Goal: Task Accomplishment & Management: Use online tool/utility

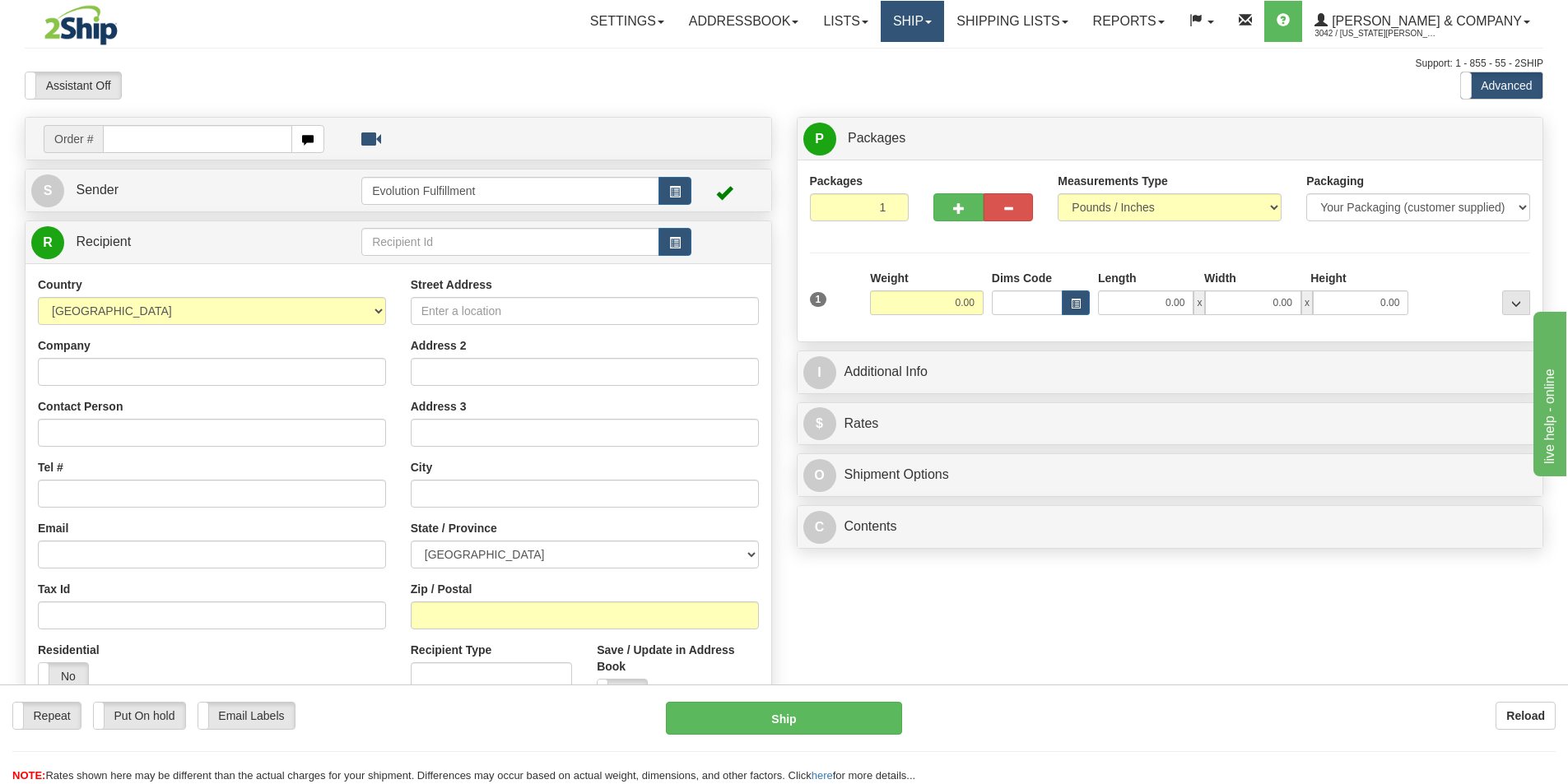
click at [944, 23] on link "Ship" at bounding box center [912, 22] width 64 height 41
click at [944, 29] on link "Ship" at bounding box center [912, 22] width 64 height 41
click at [927, 79] on span "OnHold / Order Queue" at bounding box center [869, 78] width 117 height 13
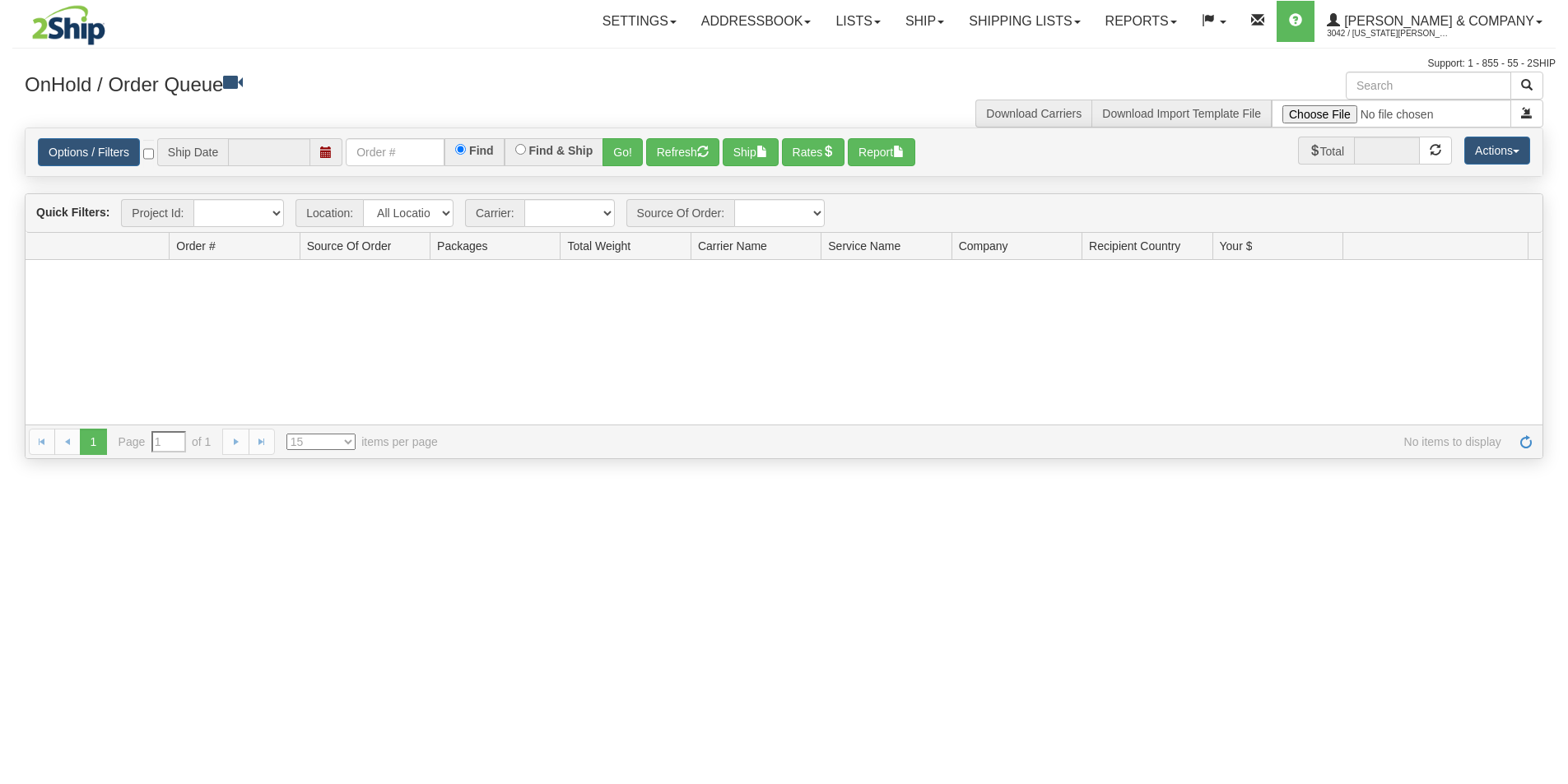
type input "[DATE]"
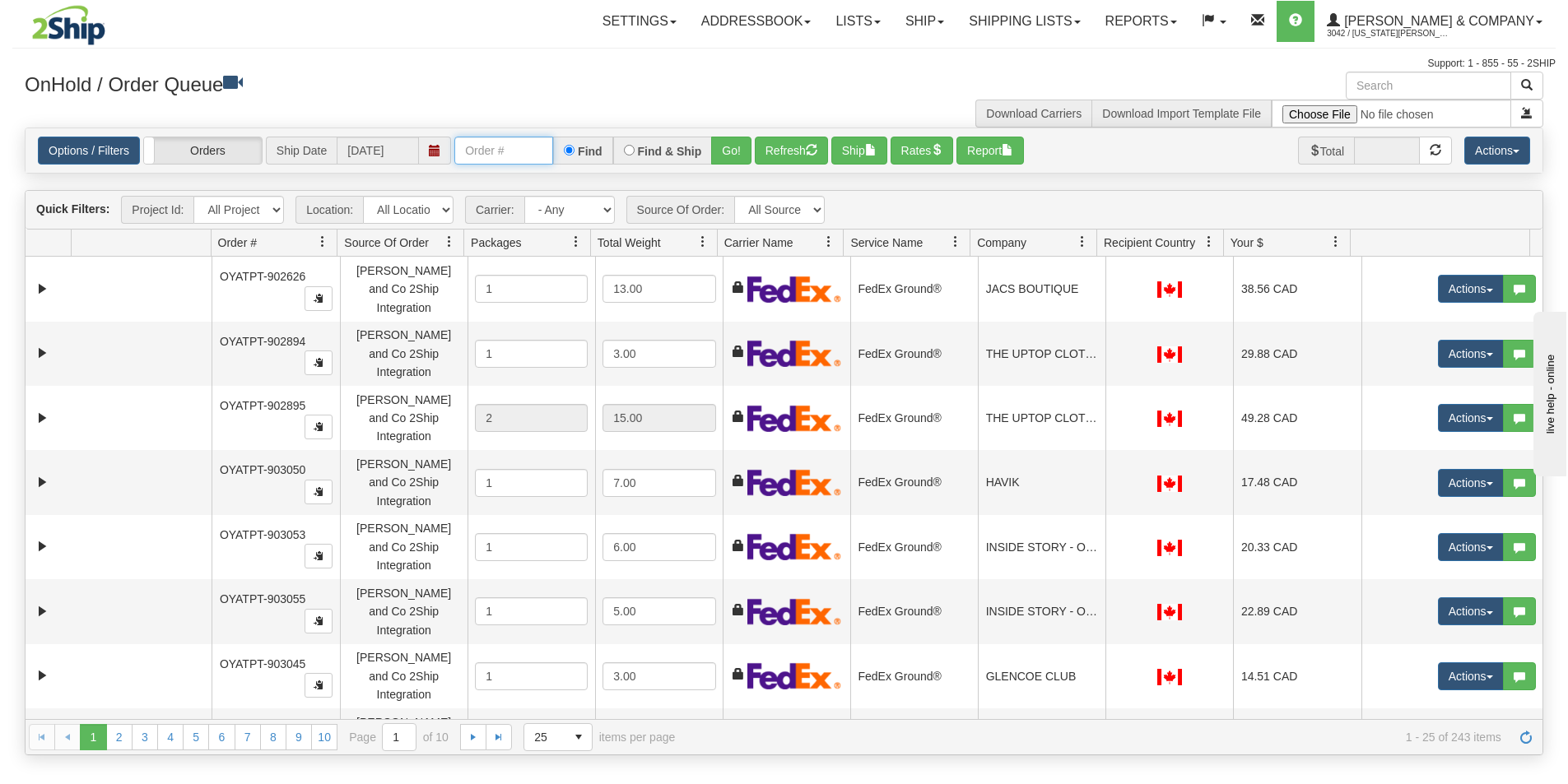
click at [496, 156] on input "text" at bounding box center [503, 151] width 99 height 28
click at [731, 148] on button "Go!" at bounding box center [731, 151] width 40 height 28
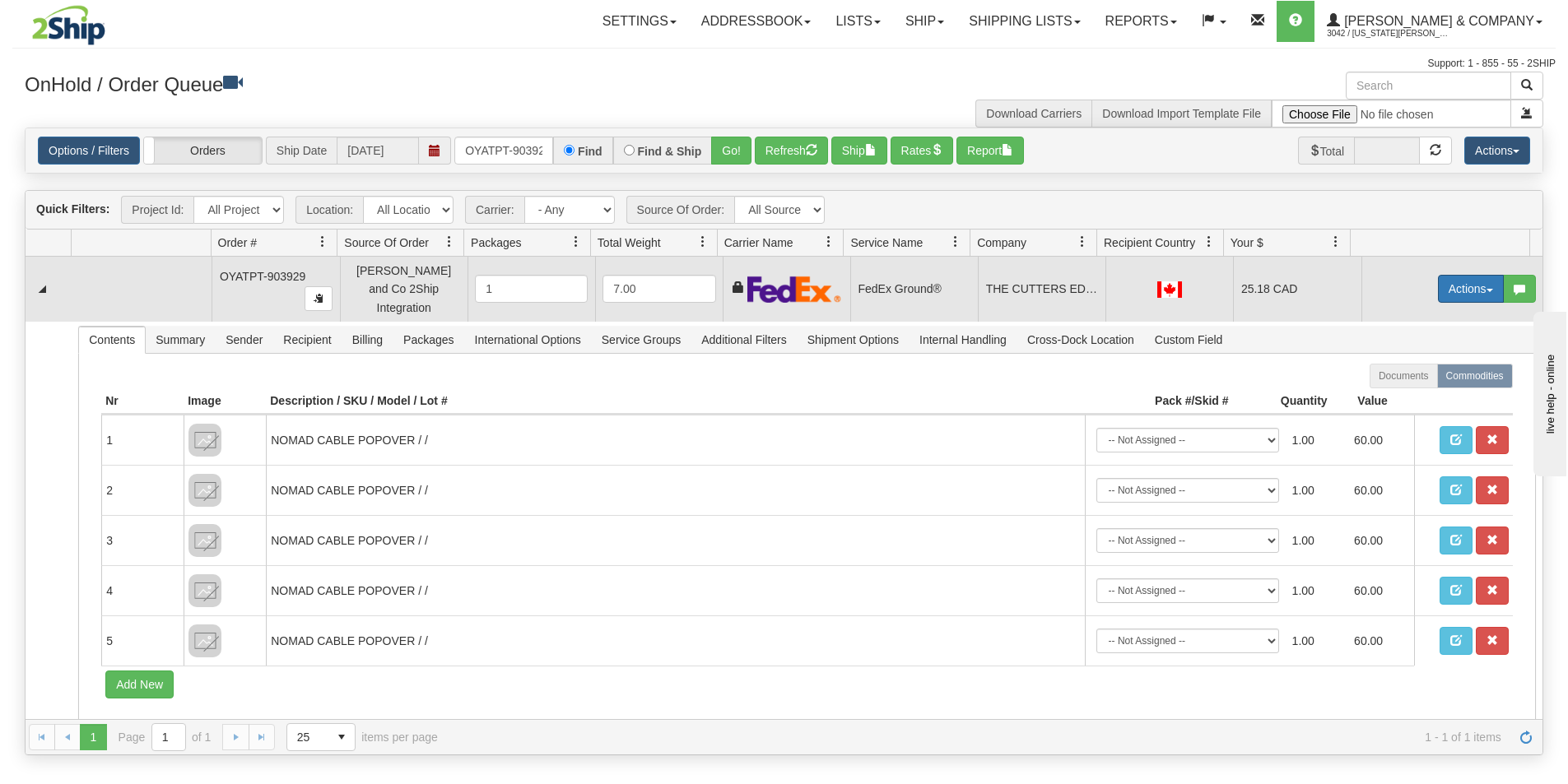
click at [1451, 282] on button "Actions" at bounding box center [1470, 289] width 66 height 28
click at [1406, 378] on link "Ship" at bounding box center [1437, 385] width 131 height 22
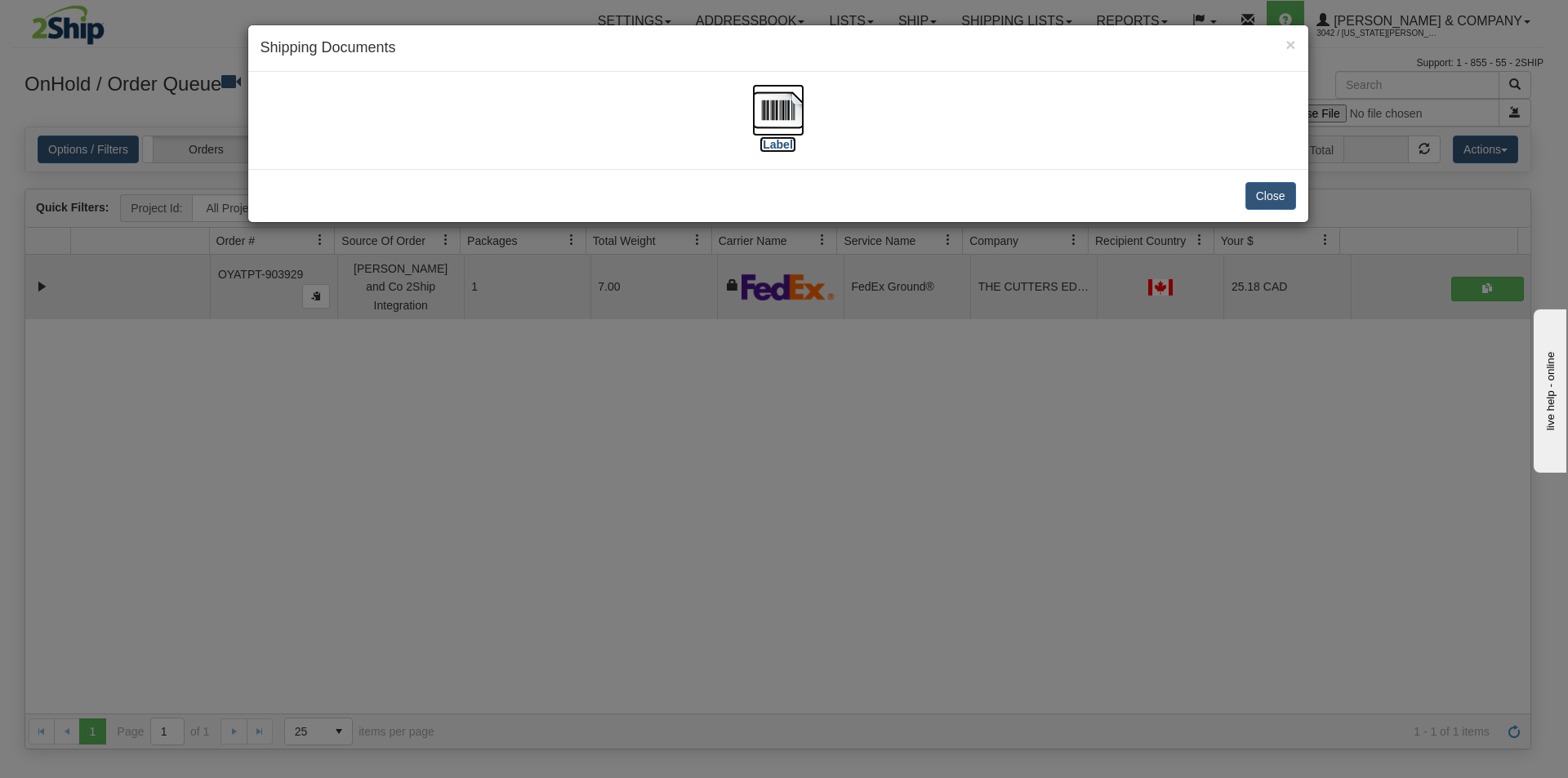
click at [770, 116] on img at bounding box center [778, 111] width 52 height 52
click at [754, 569] on div "× Shipping Documents [Label] Close" at bounding box center [784, 389] width 1568 height 778
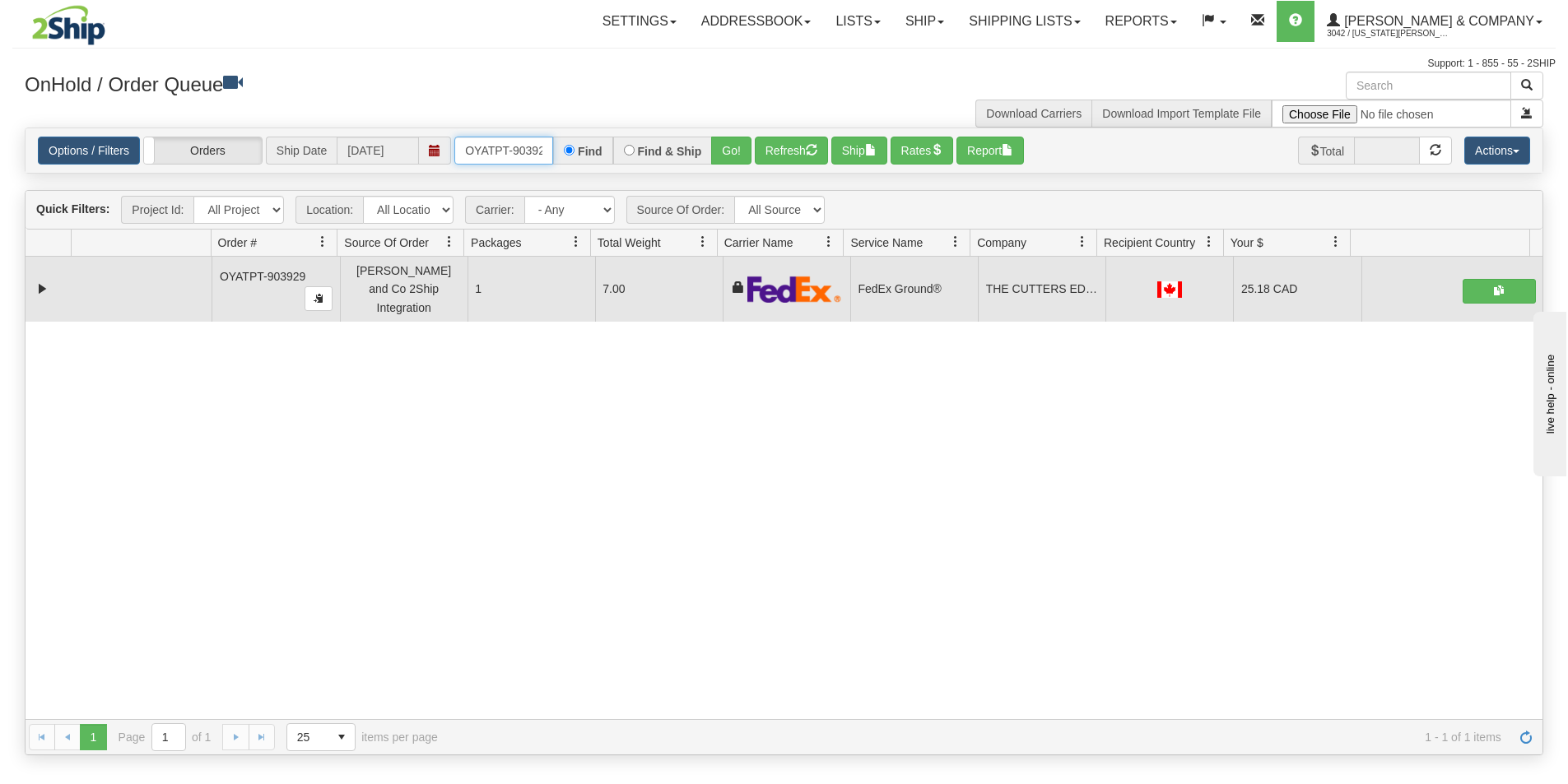
scroll to position [0, 9]
drag, startPoint x: 461, startPoint y: 146, endPoint x: 555, endPoint y: 159, distance: 94.9
click at [555, 159] on div "OYATPT-903929 Find Find & Ship Go!" at bounding box center [602, 151] width 297 height 28
click at [726, 156] on button "Go!" at bounding box center [731, 151] width 40 height 28
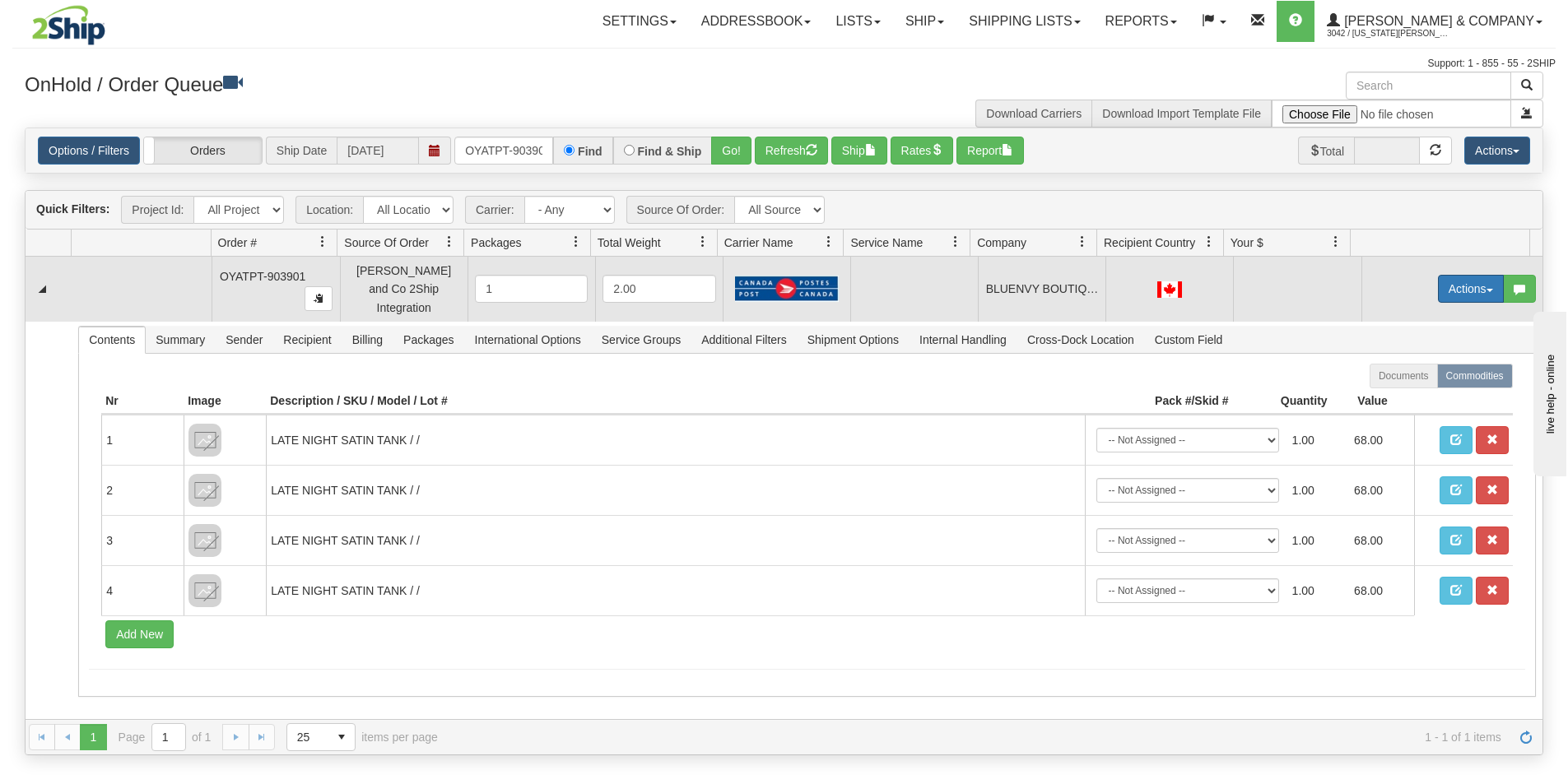
click at [1438, 287] on button "Actions" at bounding box center [1470, 289] width 66 height 28
click at [1427, 356] on span "Rate All Services" at bounding box center [1437, 362] width 99 height 13
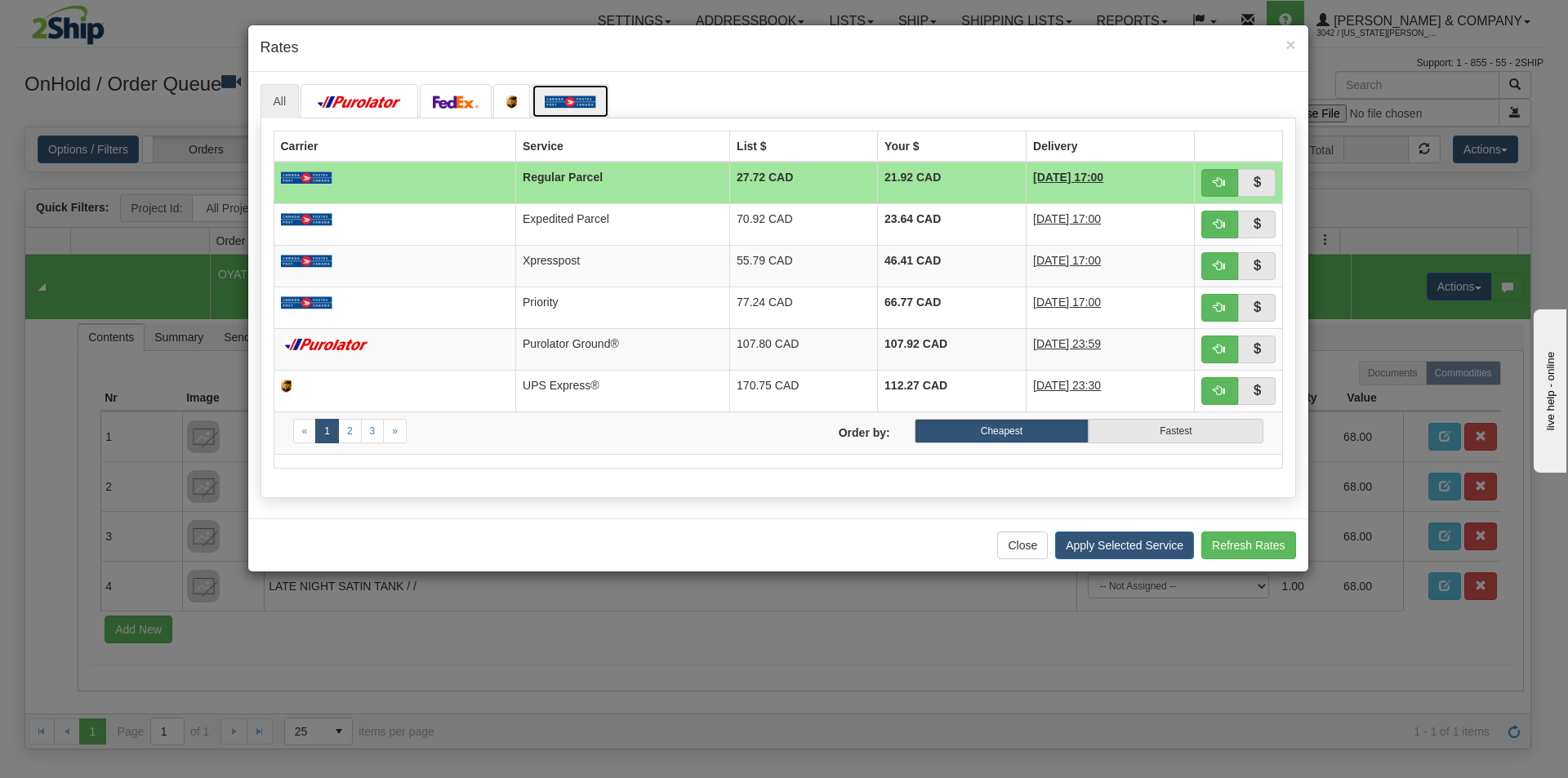
click at [577, 104] on img at bounding box center [570, 101] width 51 height 13
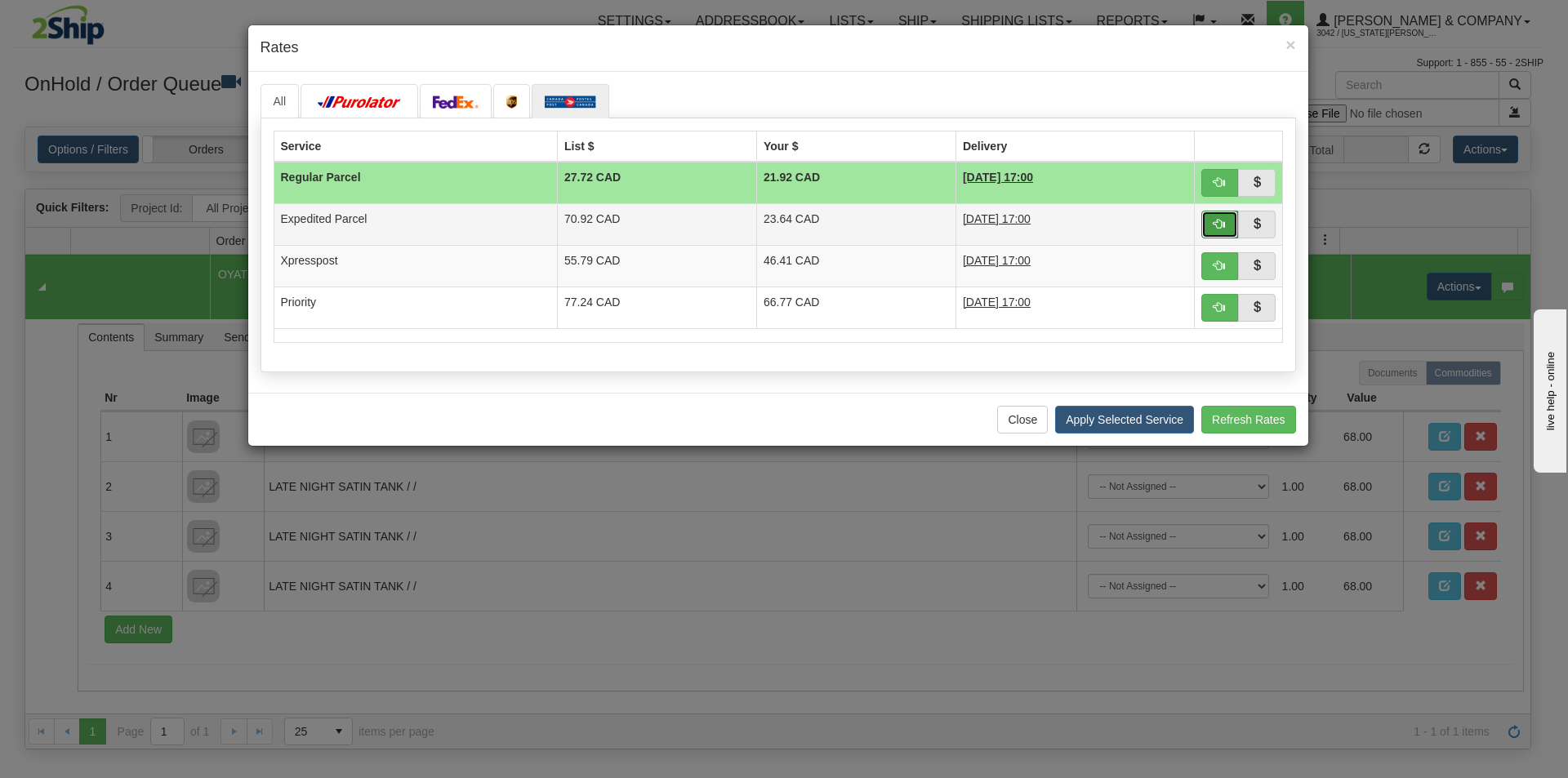
click at [1211, 220] on button "button" at bounding box center [1219, 224] width 38 height 28
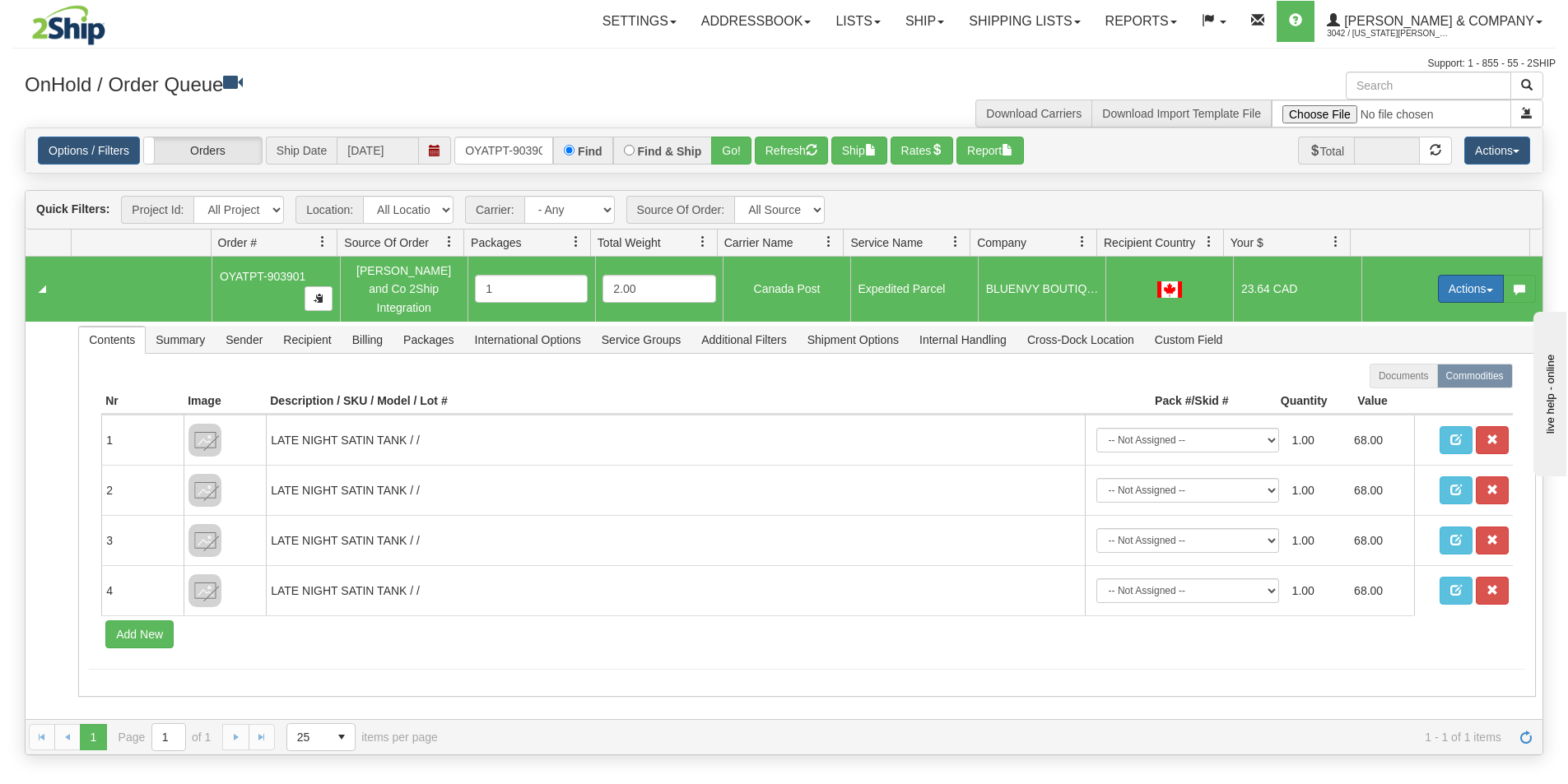
click at [1458, 288] on button "Actions" at bounding box center [1470, 289] width 66 height 28
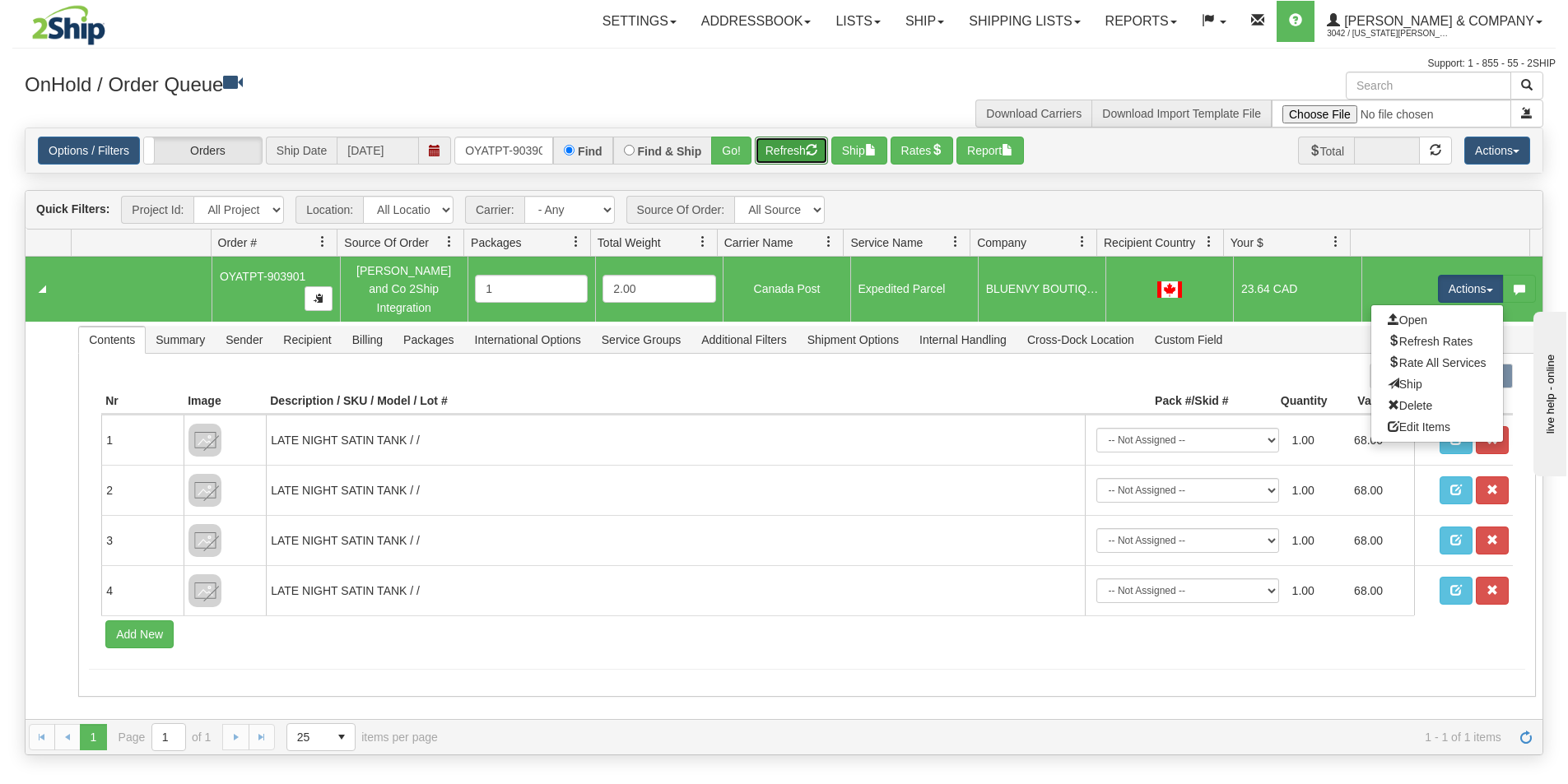
click at [781, 155] on button "Refresh" at bounding box center [791, 151] width 73 height 28
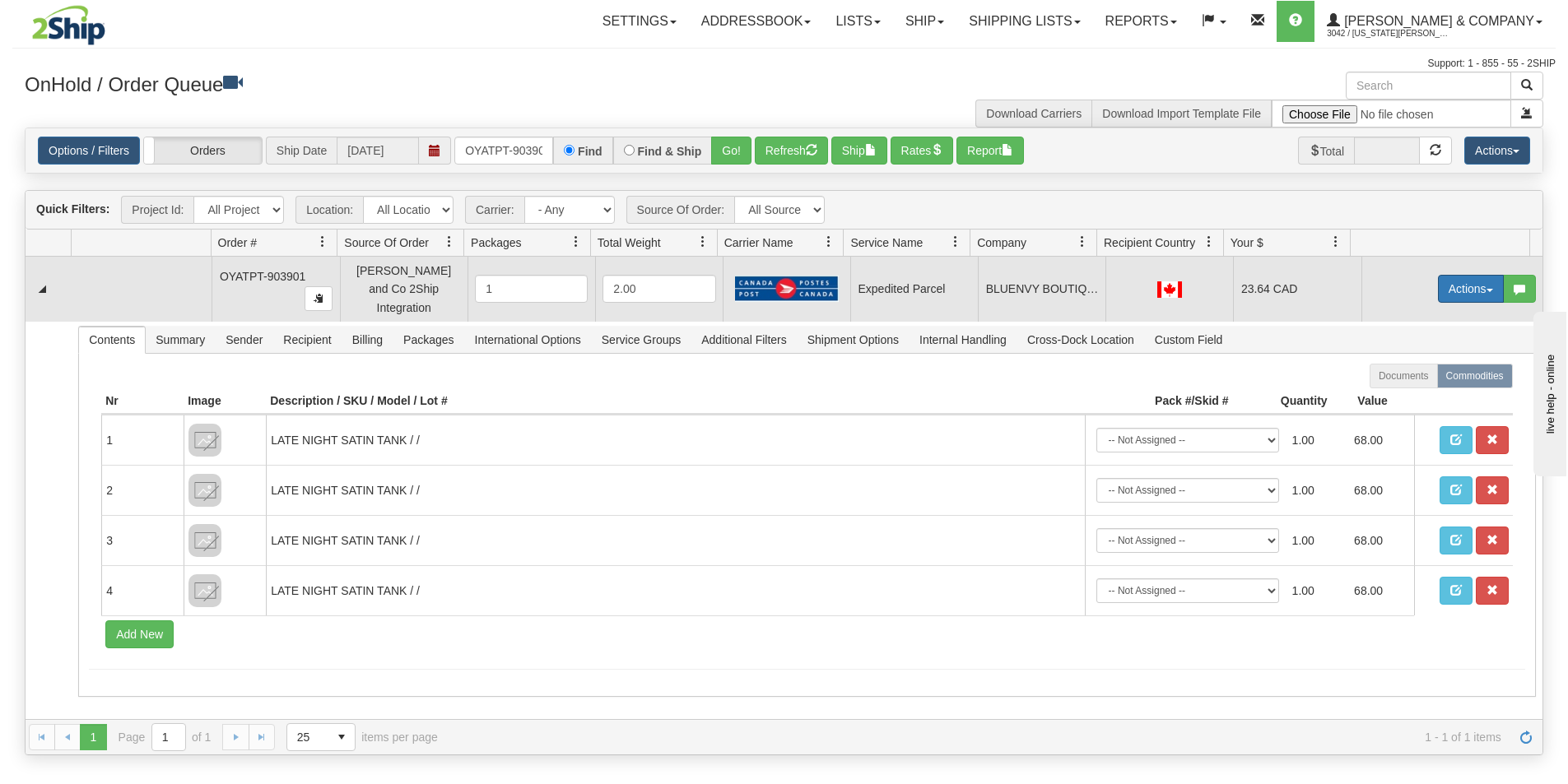
click at [1439, 284] on button "Actions" at bounding box center [1470, 289] width 66 height 28
click at [1394, 379] on span "Ship" at bounding box center [1404, 384] width 34 height 13
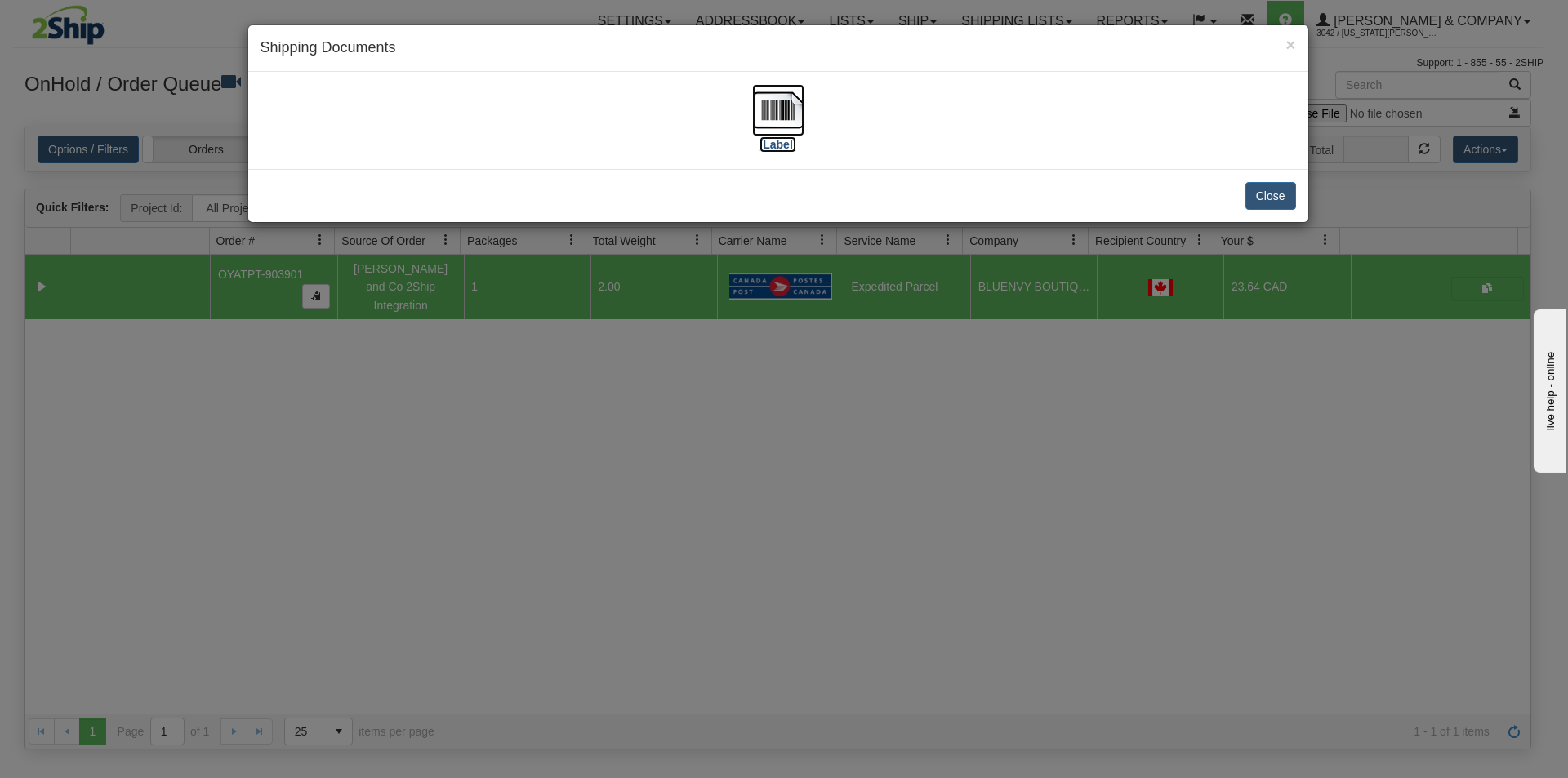
click at [781, 121] on img at bounding box center [778, 111] width 52 height 52
click at [806, 542] on div "× Shipping Documents [Label] Close" at bounding box center [784, 389] width 1568 height 778
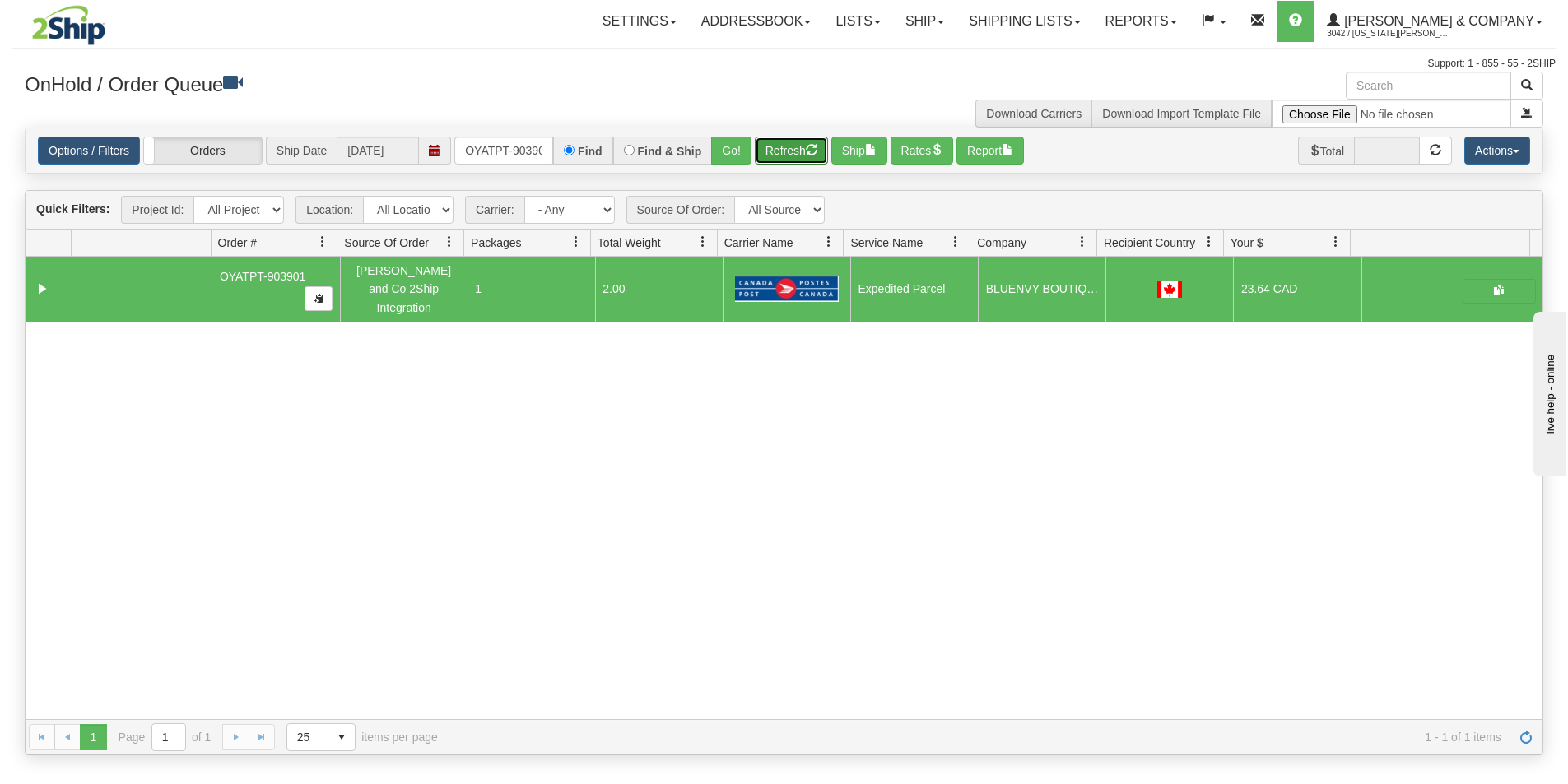
click at [790, 150] on button "Refresh" at bounding box center [791, 151] width 73 height 28
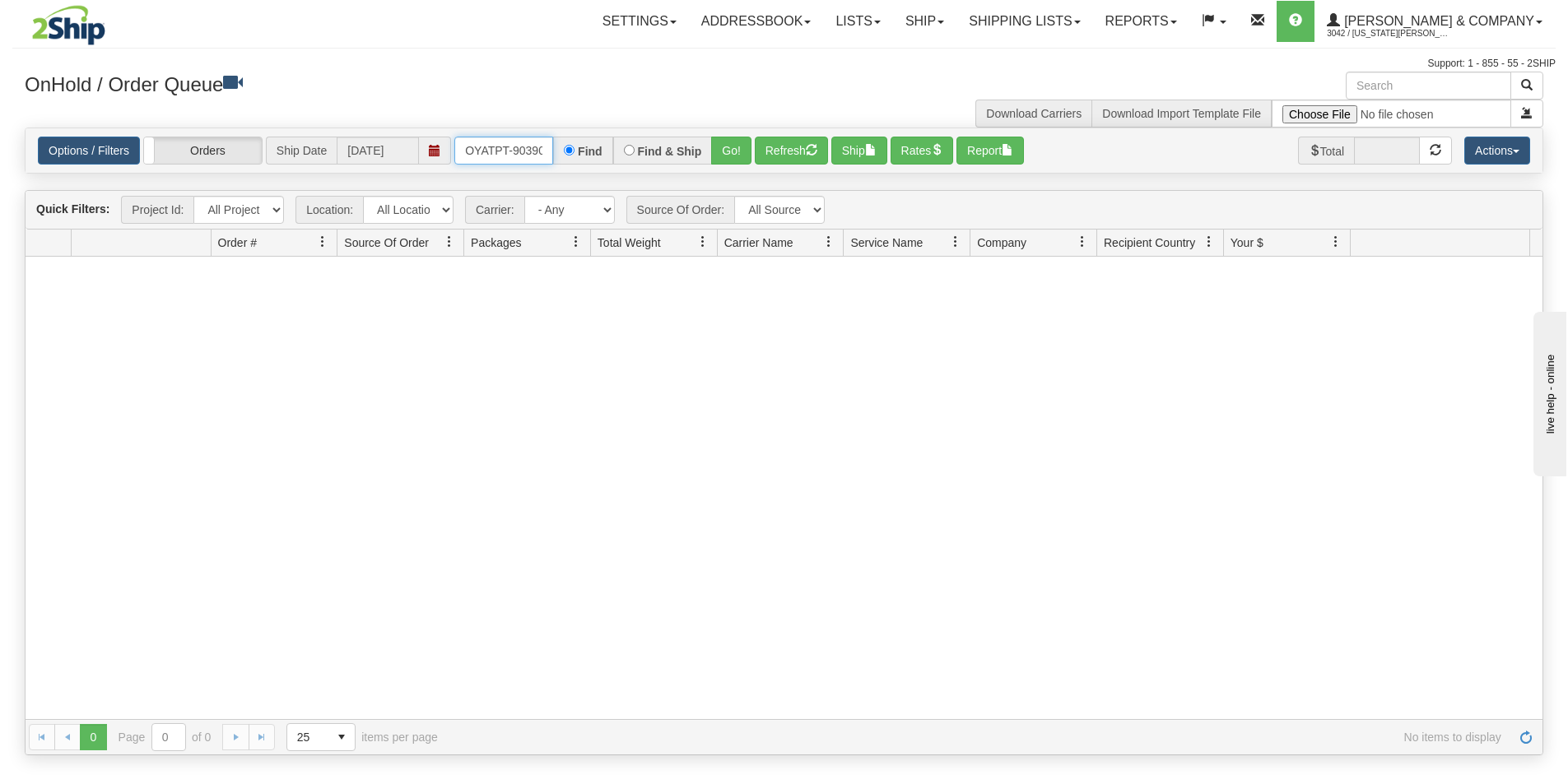
scroll to position [0, 9]
drag, startPoint x: 464, startPoint y: 147, endPoint x: 546, endPoint y: 158, distance: 82.7
click at [546, 158] on input "OYATPT-903901" at bounding box center [503, 151] width 99 height 28
type input "OYATPT-903908"
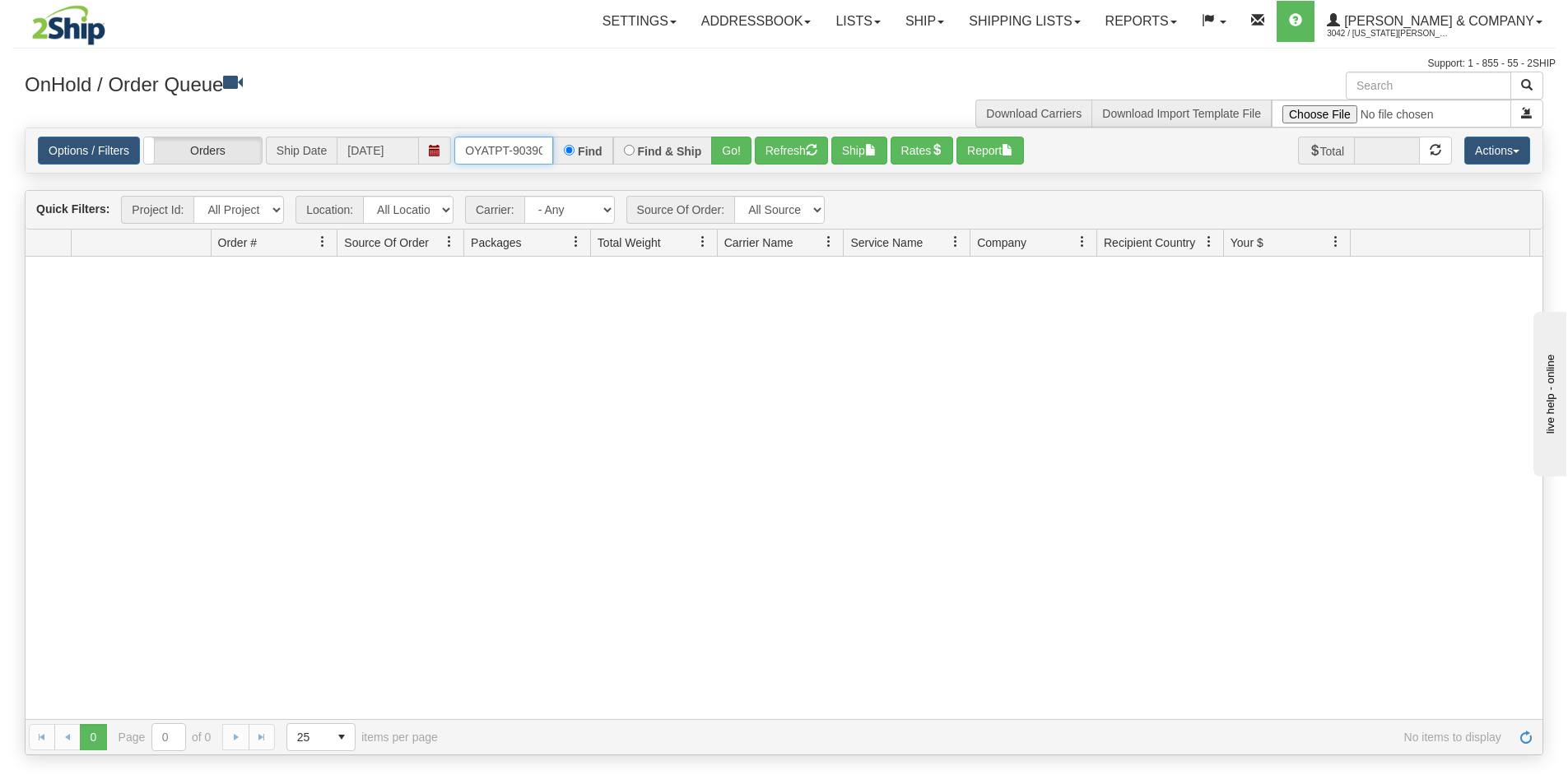
drag, startPoint x: 457, startPoint y: 142, endPoint x: 558, endPoint y: 151, distance: 101.4
click at [552, 150] on input "OYATPT-903908" at bounding box center [503, 151] width 99 height 28
click at [561, 152] on div "Find" at bounding box center [583, 151] width 60 height 28
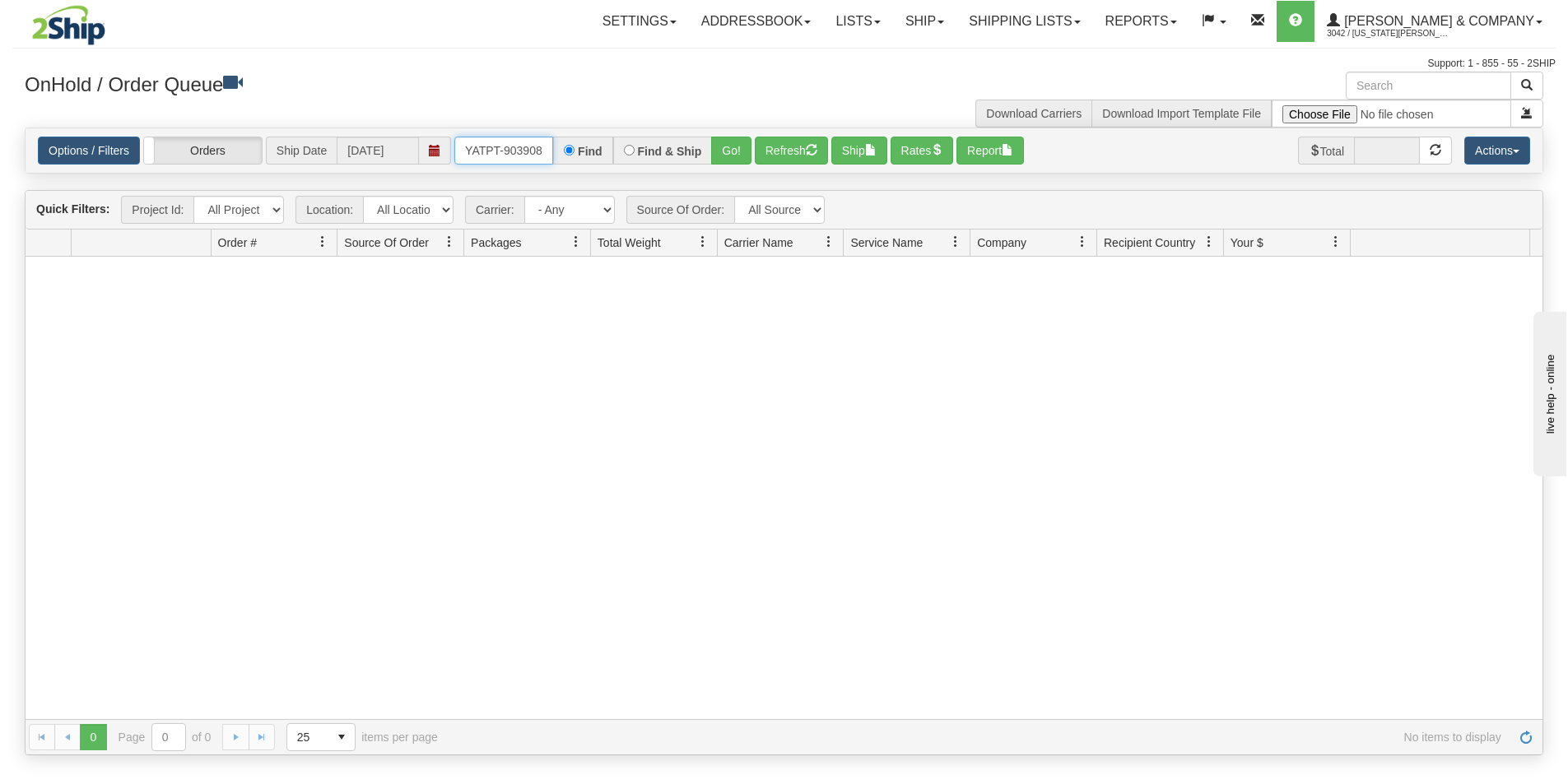
drag, startPoint x: 466, startPoint y: 142, endPoint x: 544, endPoint y: 154, distance: 78.9
click at [544, 154] on input "OYATPT-903908" at bounding box center [503, 151] width 99 height 28
type input "OYATPT-903908"
click at [723, 151] on button "Go!" at bounding box center [731, 151] width 40 height 28
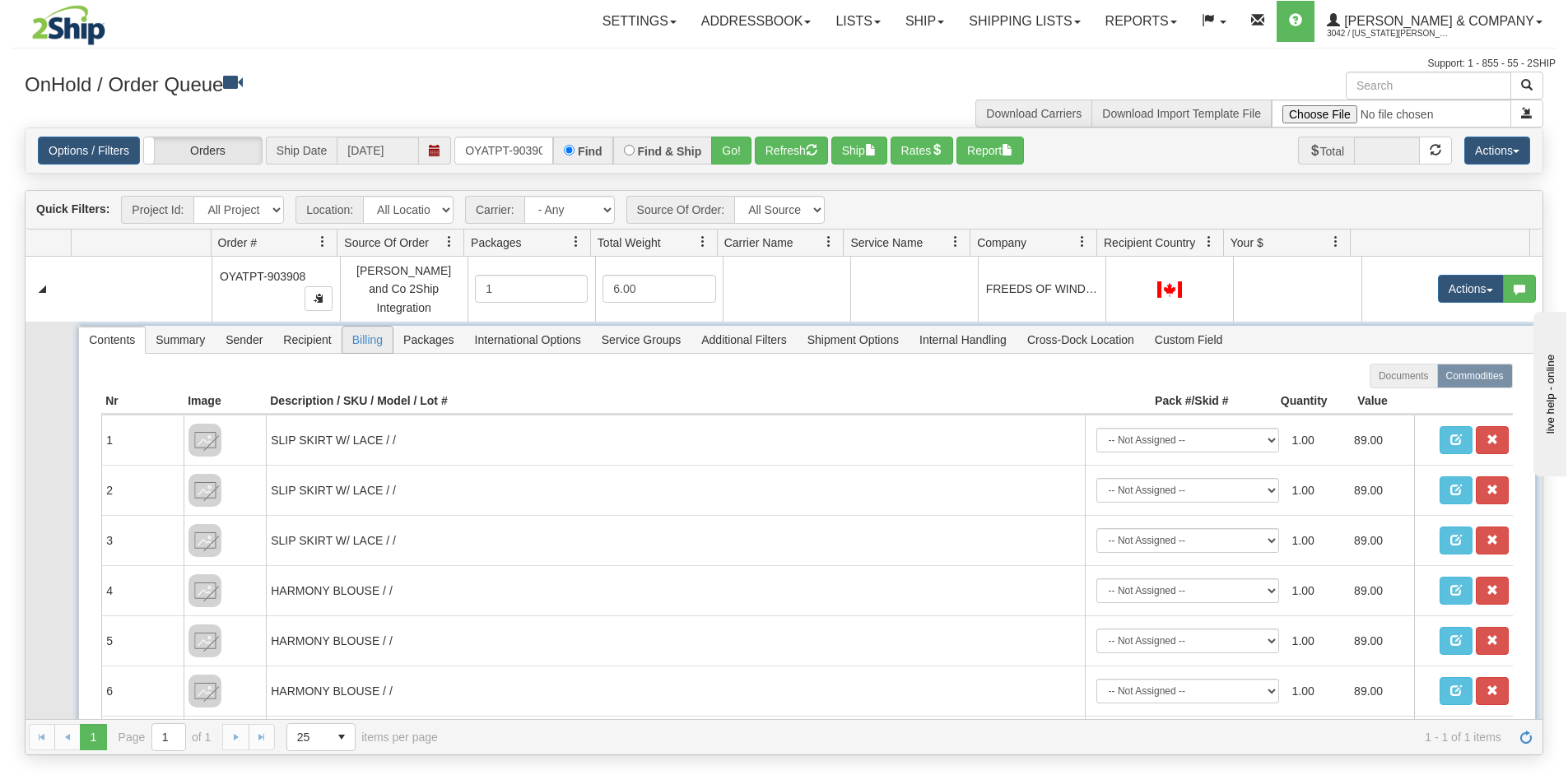
click at [375, 333] on span "Billing" at bounding box center [367, 340] width 50 height 26
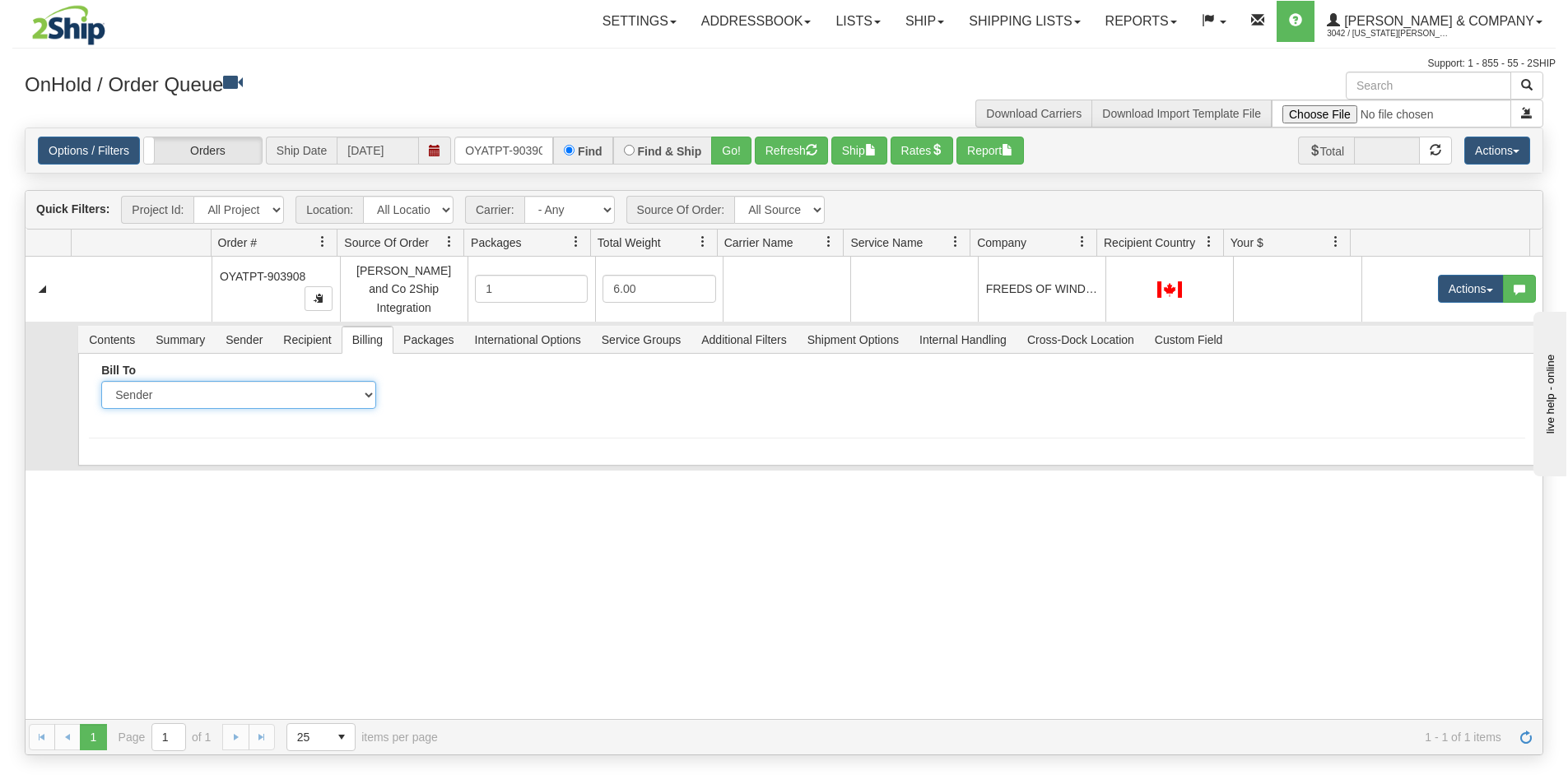
click at [332, 386] on select "Sender Recipient Third Party Collect" at bounding box center [238, 394] width 274 height 28
select select "2"
click at [101, 381] on select "Sender Recipient Third Party Collect" at bounding box center [238, 394] width 274 height 28
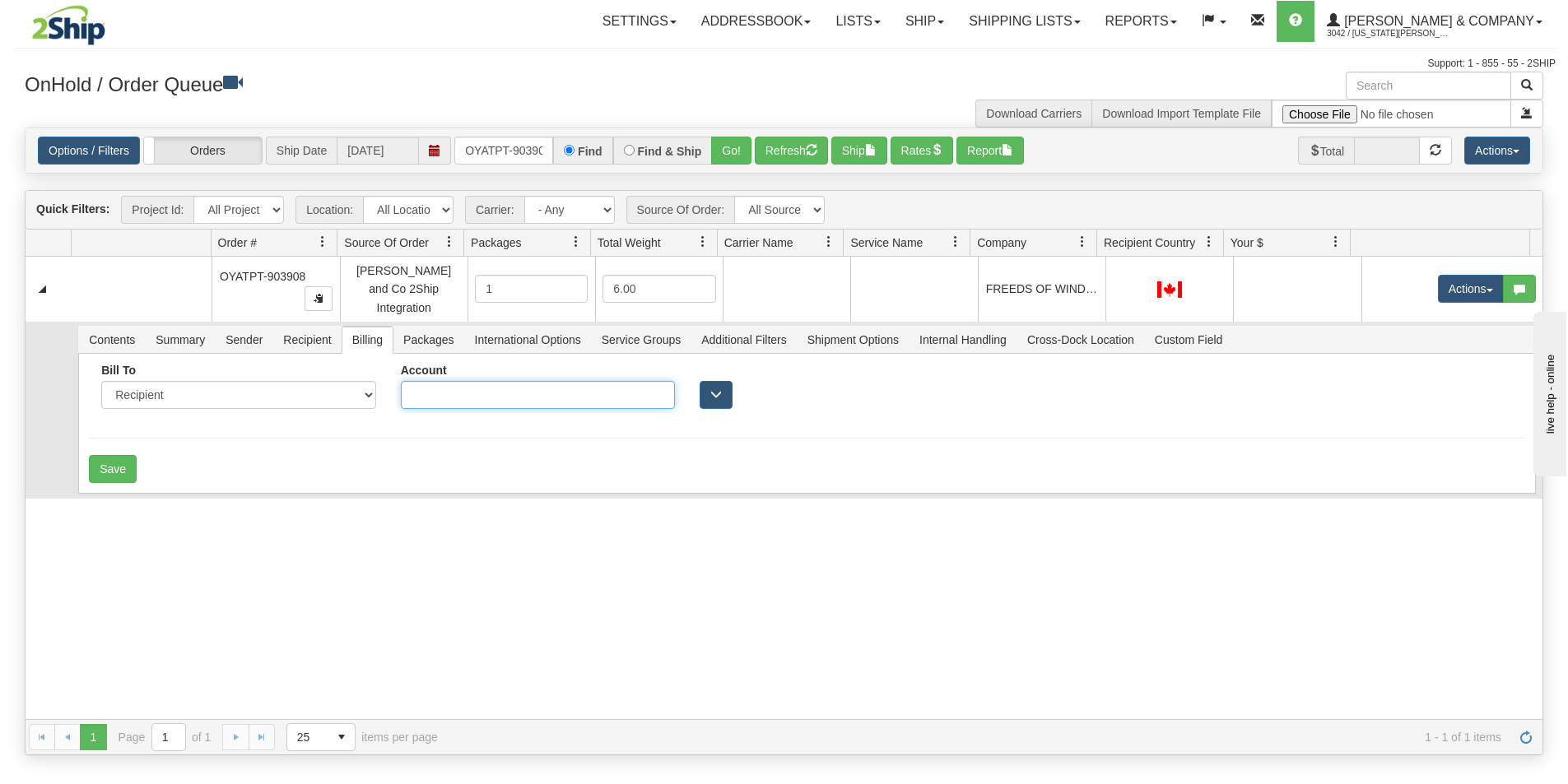
click at [491, 387] on input "Account" at bounding box center [538, 394] width 274 height 28
type input "F9554A"
click at [126, 455] on button "Save" at bounding box center [113, 469] width 48 height 28
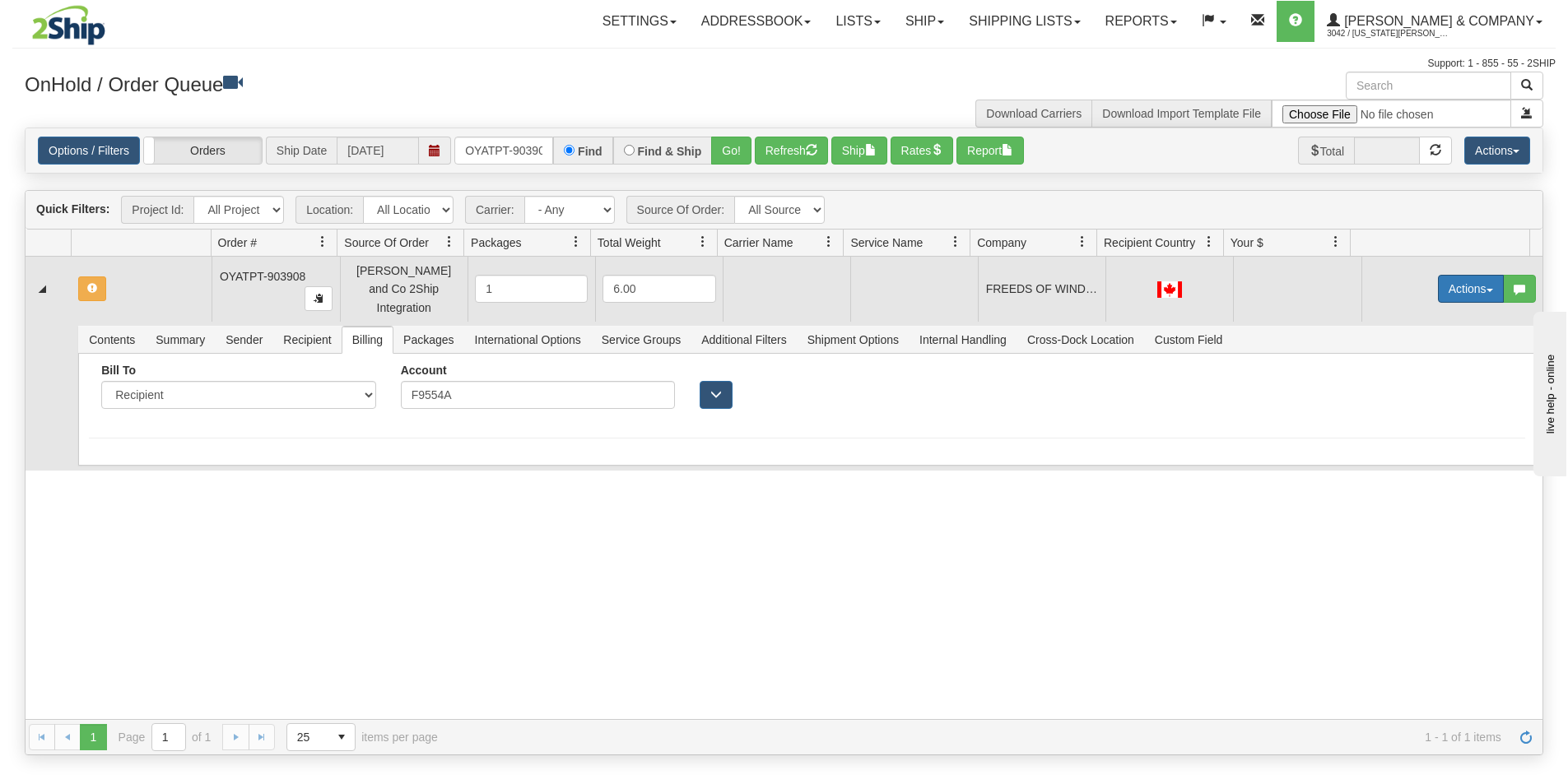
click at [1439, 278] on button "Actions" at bounding box center [1470, 289] width 66 height 28
click at [1412, 359] on span "Rate All Services" at bounding box center [1437, 362] width 99 height 13
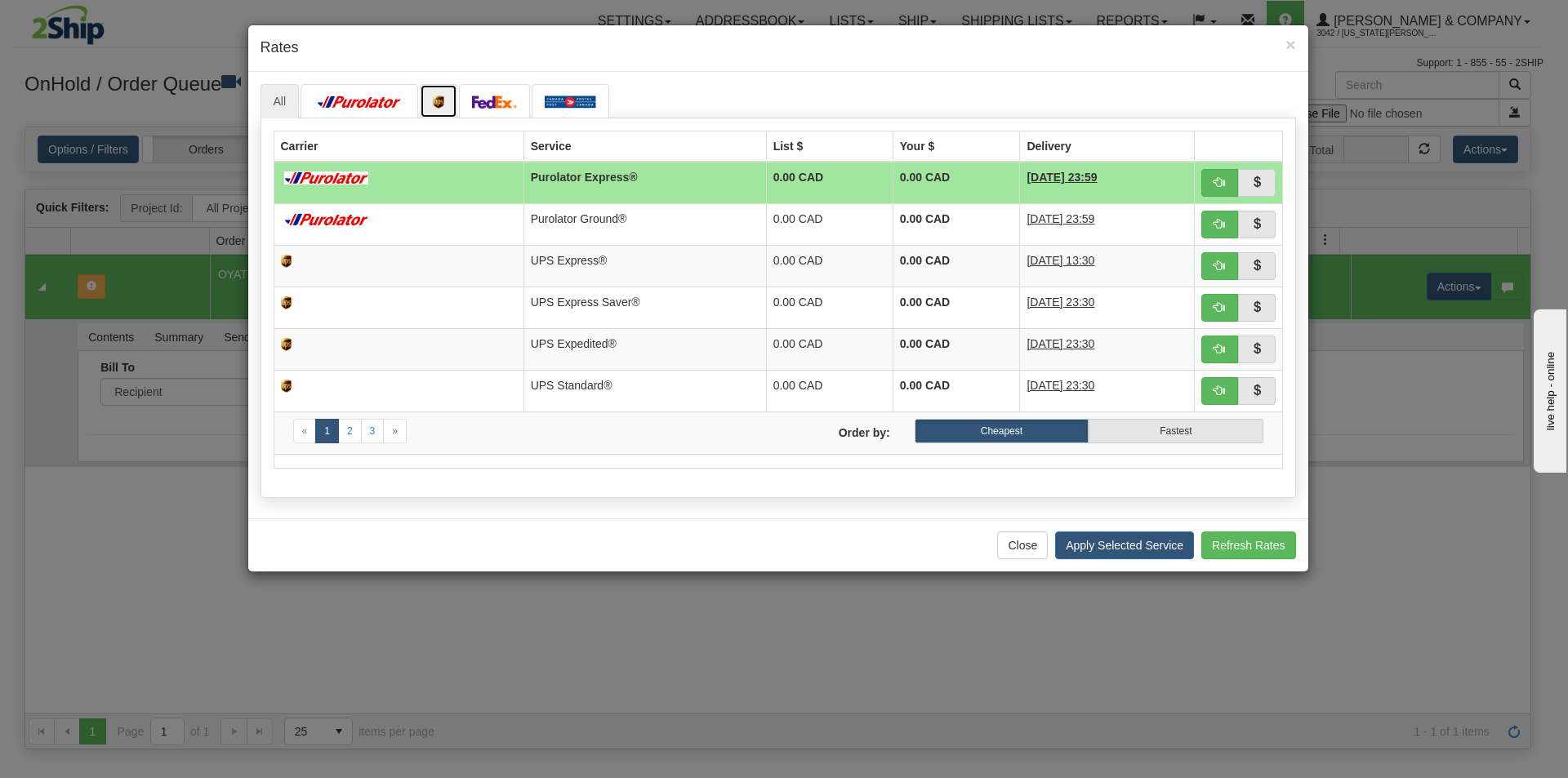
click at [438, 90] on link at bounding box center [438, 101] width 38 height 34
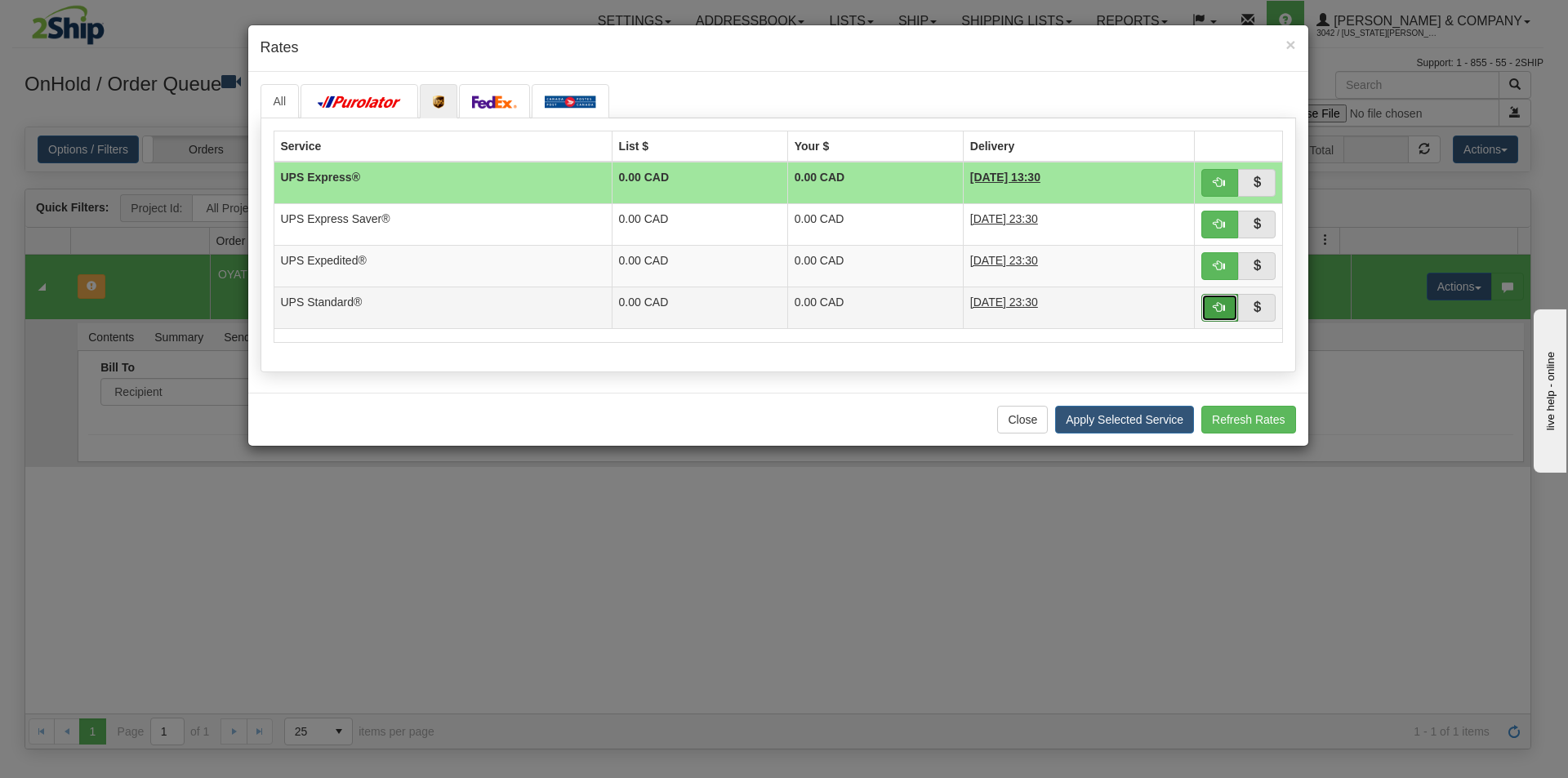
click at [1225, 308] on span "button" at bounding box center [1219, 307] width 12 height 12
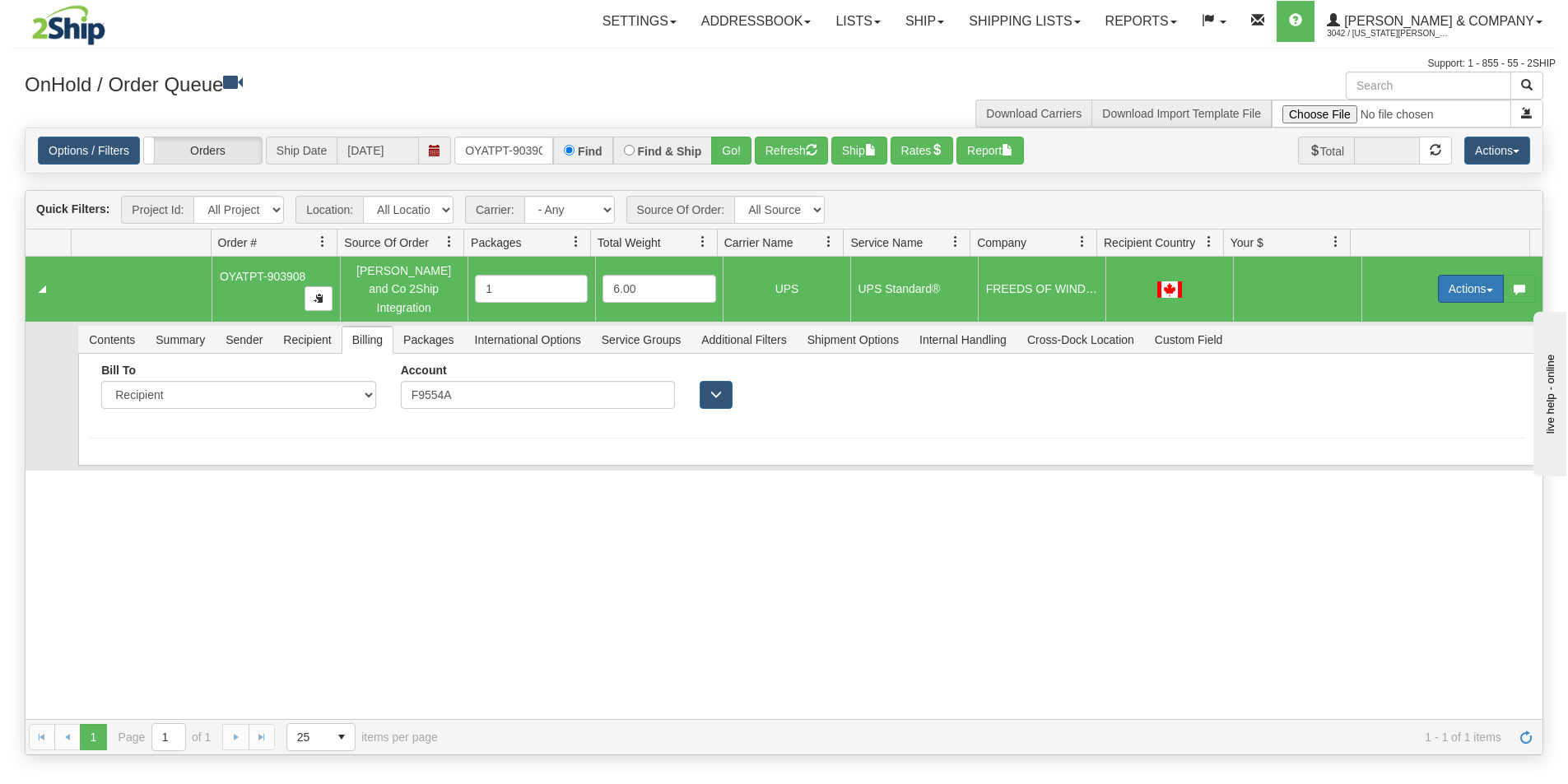
click at [1456, 281] on button "Actions" at bounding box center [1470, 289] width 66 height 28
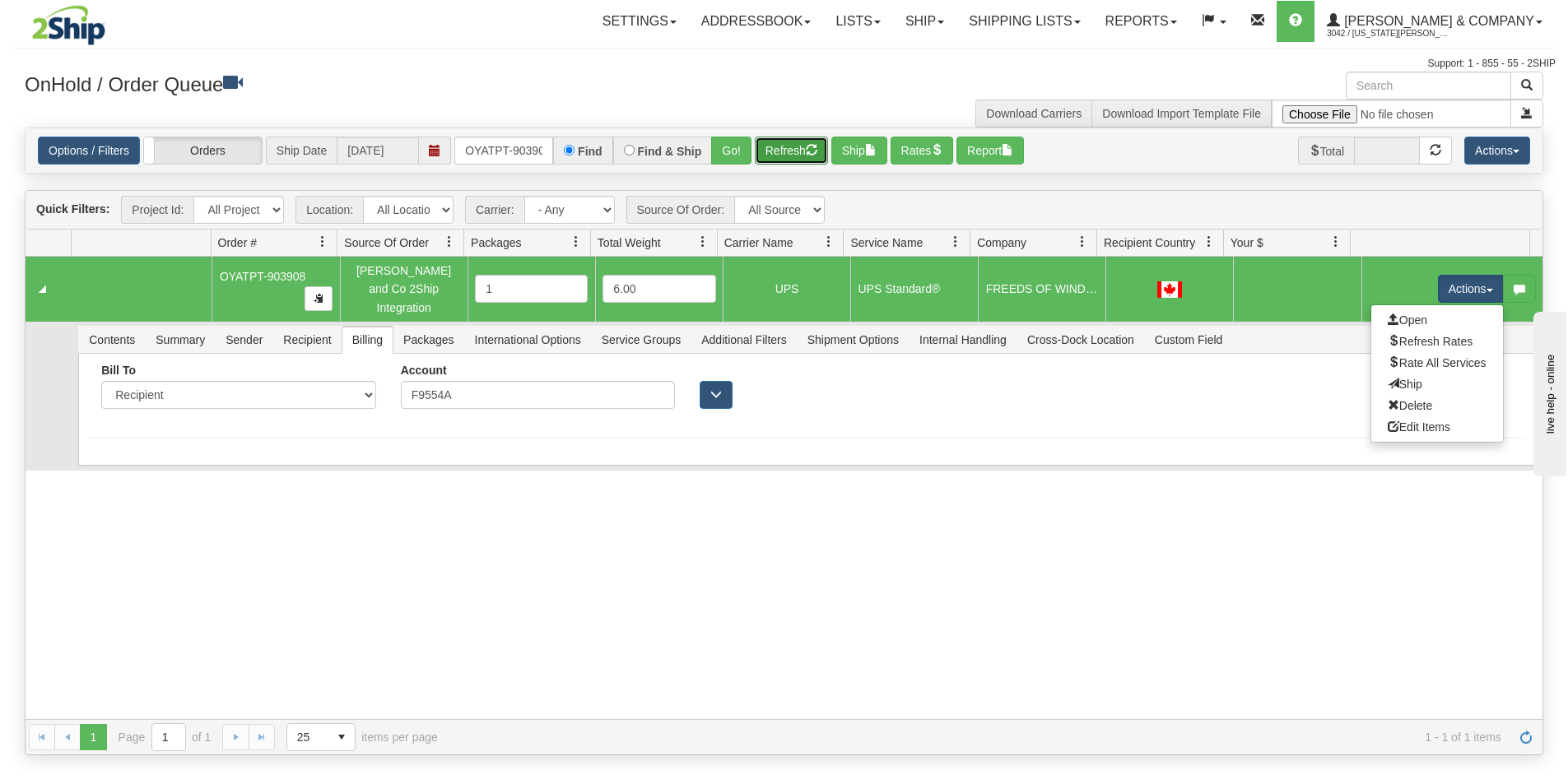
click at [793, 155] on button "Refresh" at bounding box center [791, 151] width 73 height 28
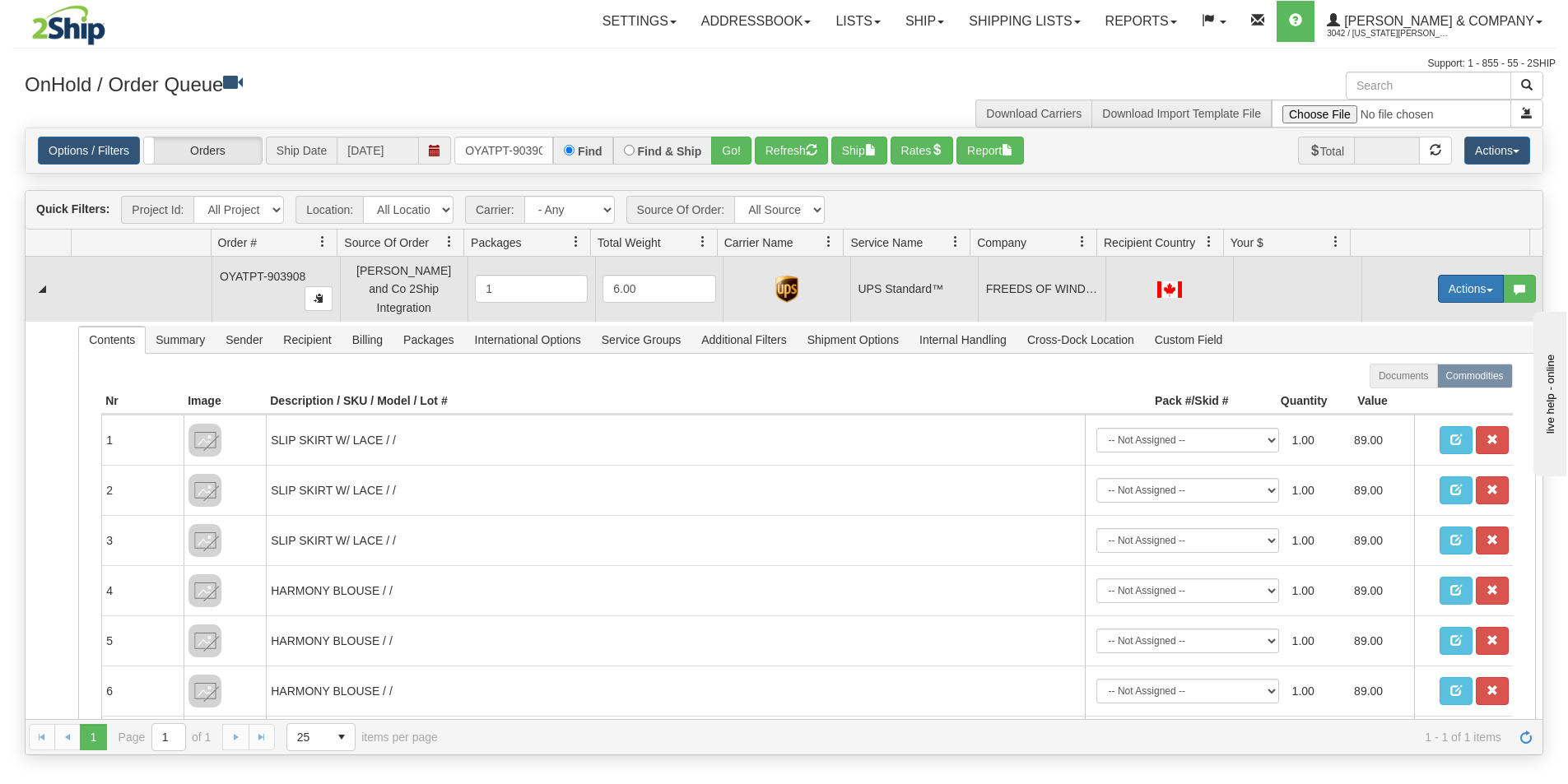
click at [1450, 290] on button "Actions" at bounding box center [1470, 289] width 66 height 28
click at [1401, 379] on span "Ship" at bounding box center [1404, 384] width 34 height 13
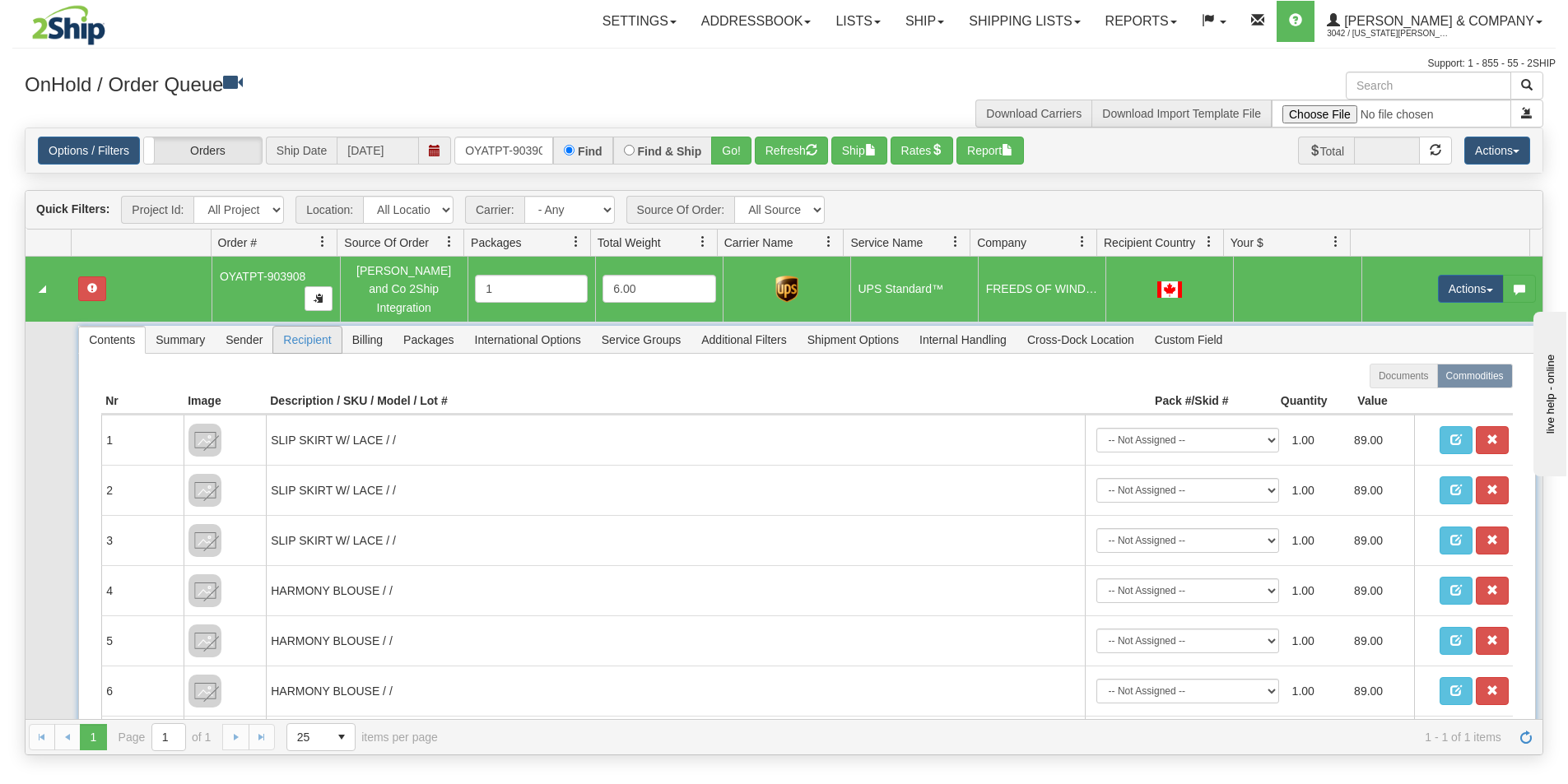
click at [302, 327] on span "Recipient" at bounding box center [307, 340] width 68 height 26
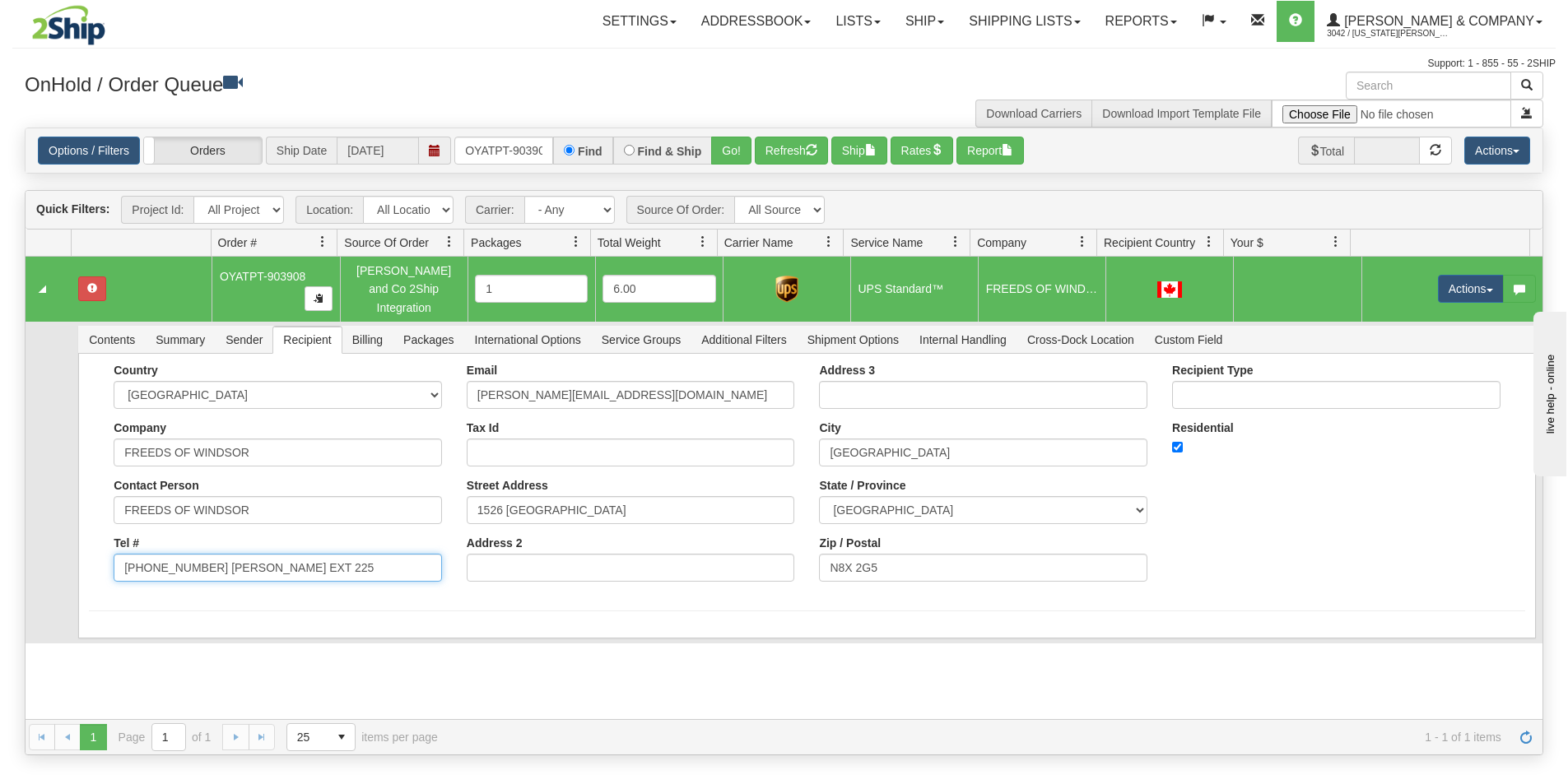
drag, startPoint x: 201, startPoint y: 556, endPoint x: 451, endPoint y: 572, distance: 250.5
click at [451, 572] on div "Country [GEOGRAPHIC_DATA] [GEOGRAPHIC_DATA] [GEOGRAPHIC_DATA] [GEOGRAPHIC_DATA]…" at bounding box center [807, 479] width 1436 height 230
type input "[PHONE_NUMBER]"
click at [449, 580] on div "Country [GEOGRAPHIC_DATA] [GEOGRAPHIC_DATA] [GEOGRAPHIC_DATA] [GEOGRAPHIC_DATA]…" at bounding box center [277, 479] width 354 height 230
click at [120, 634] on button "Save" at bounding box center [113, 641] width 48 height 28
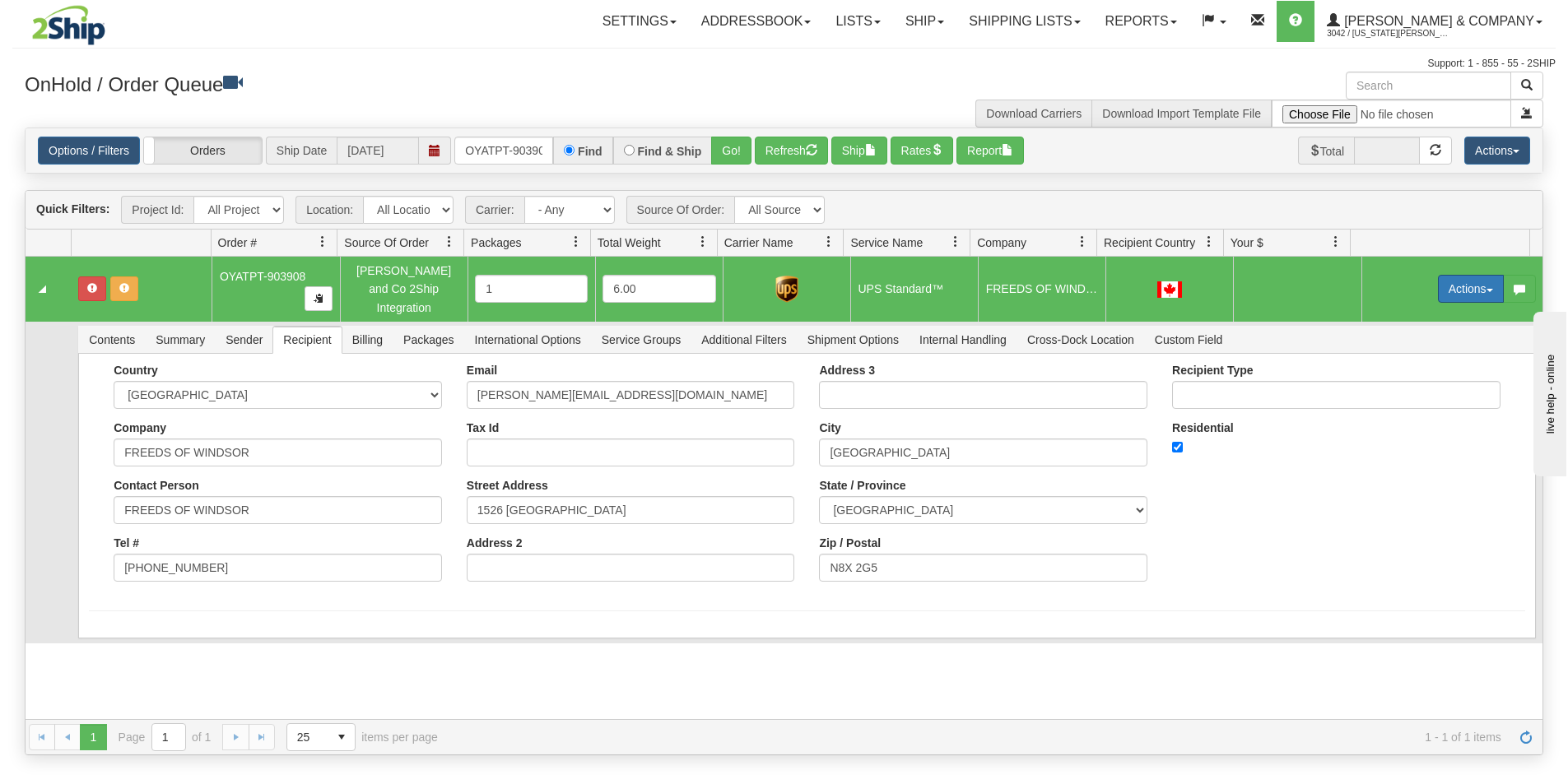
click at [1448, 284] on button "Actions" at bounding box center [1470, 289] width 66 height 28
click at [1406, 374] on link "Ship" at bounding box center [1437, 385] width 131 height 22
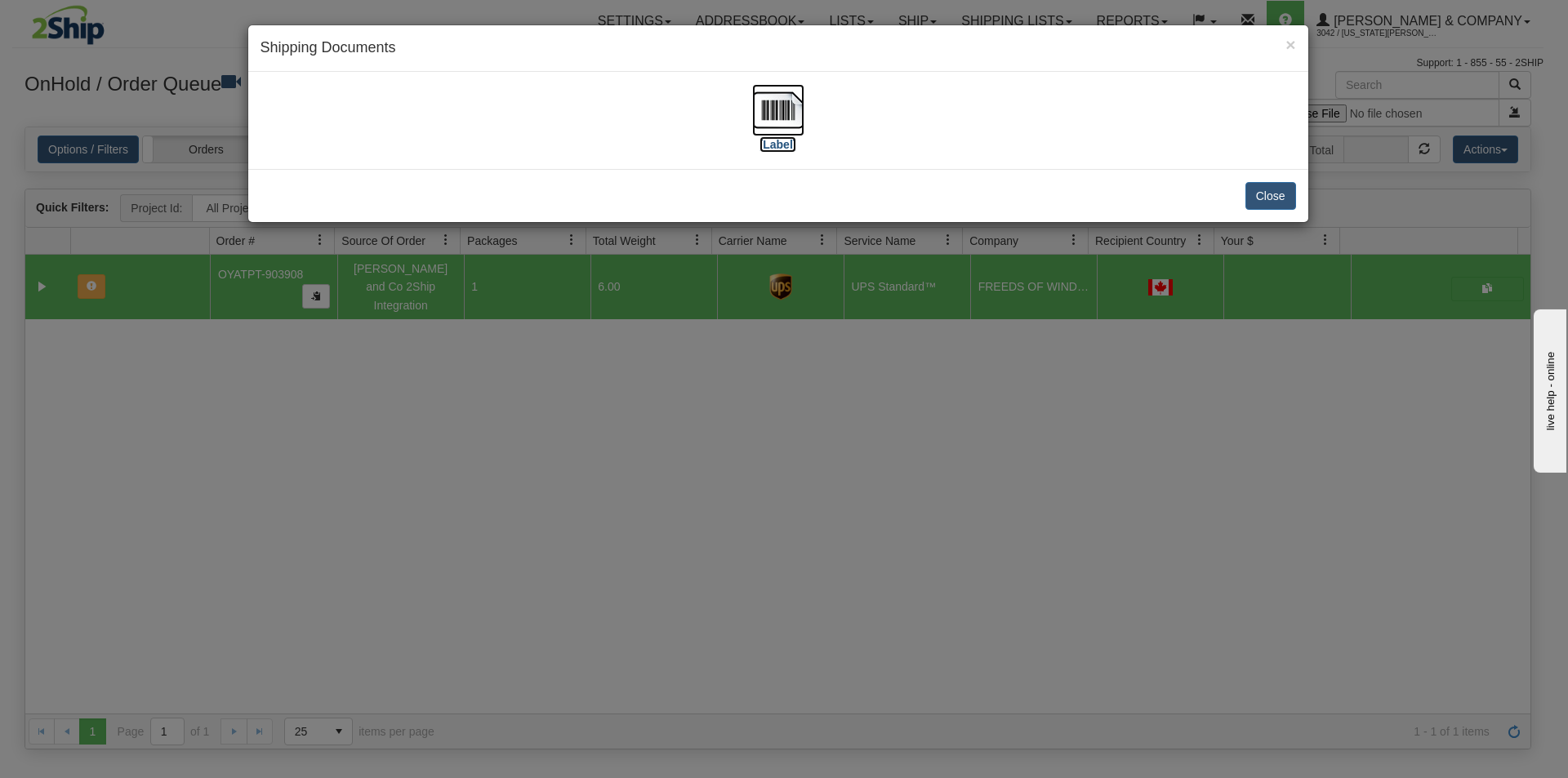
click at [801, 118] on img at bounding box center [778, 111] width 52 height 52
click at [939, 442] on div "× Shipping Documents [Label] Close" at bounding box center [784, 389] width 1568 height 778
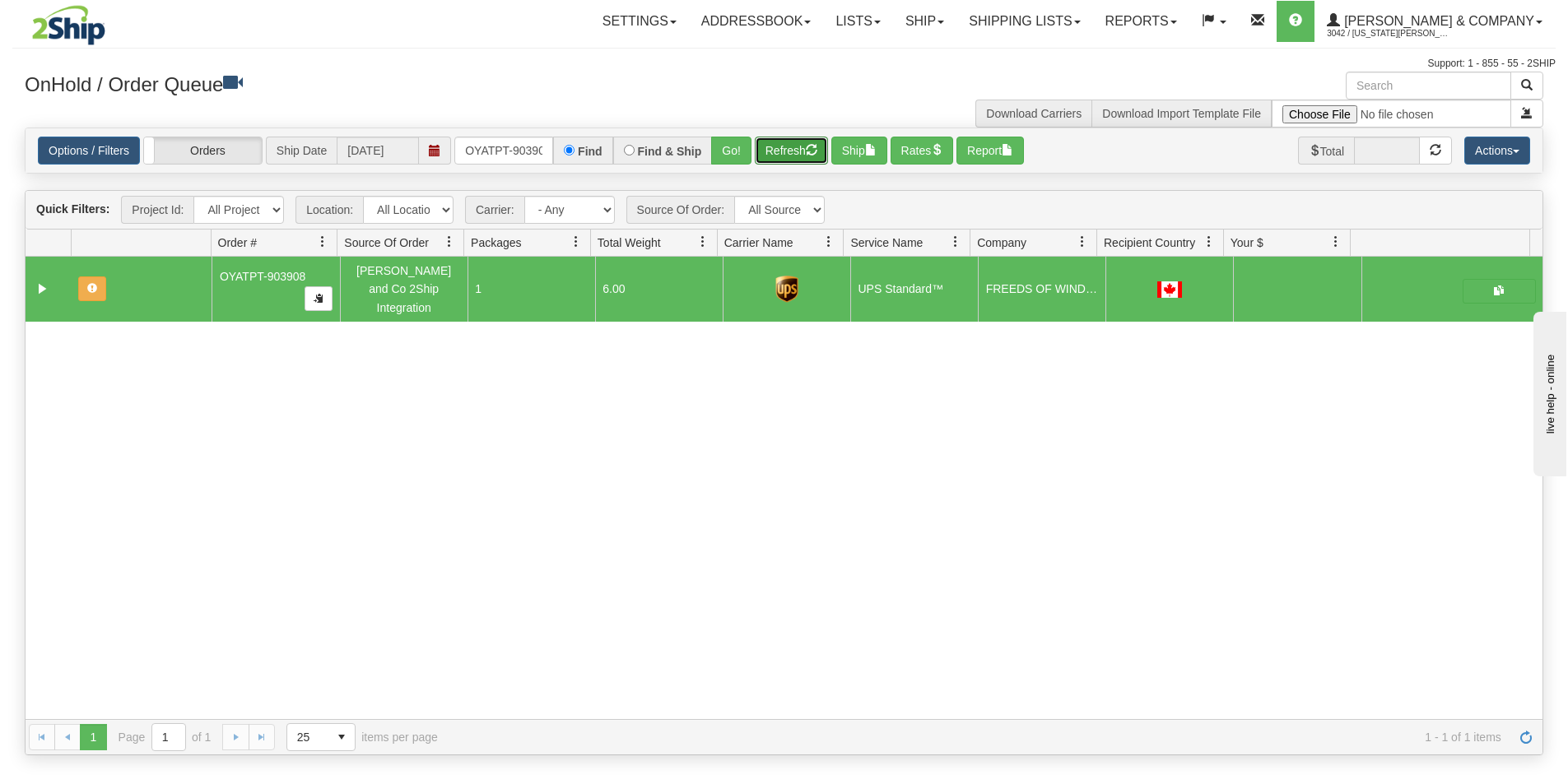
click at [788, 142] on button "Refresh" at bounding box center [791, 151] width 73 height 28
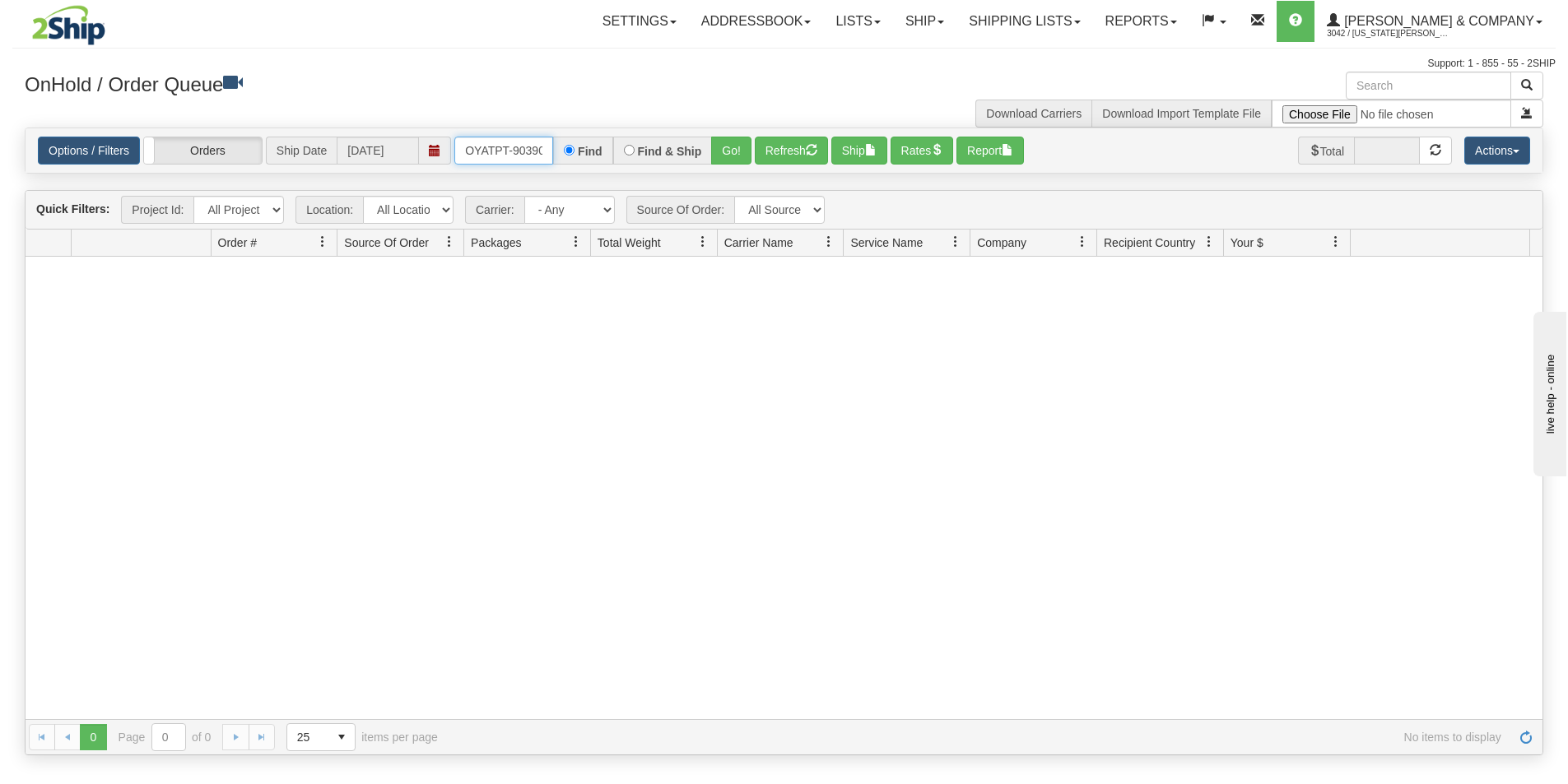
scroll to position [0, 9]
drag, startPoint x: 462, startPoint y: 147, endPoint x: 551, endPoint y: 159, distance: 89.8
click at [551, 159] on input "OYATPT-903908" at bounding box center [503, 151] width 99 height 28
click at [737, 146] on button "Go!" at bounding box center [731, 151] width 40 height 28
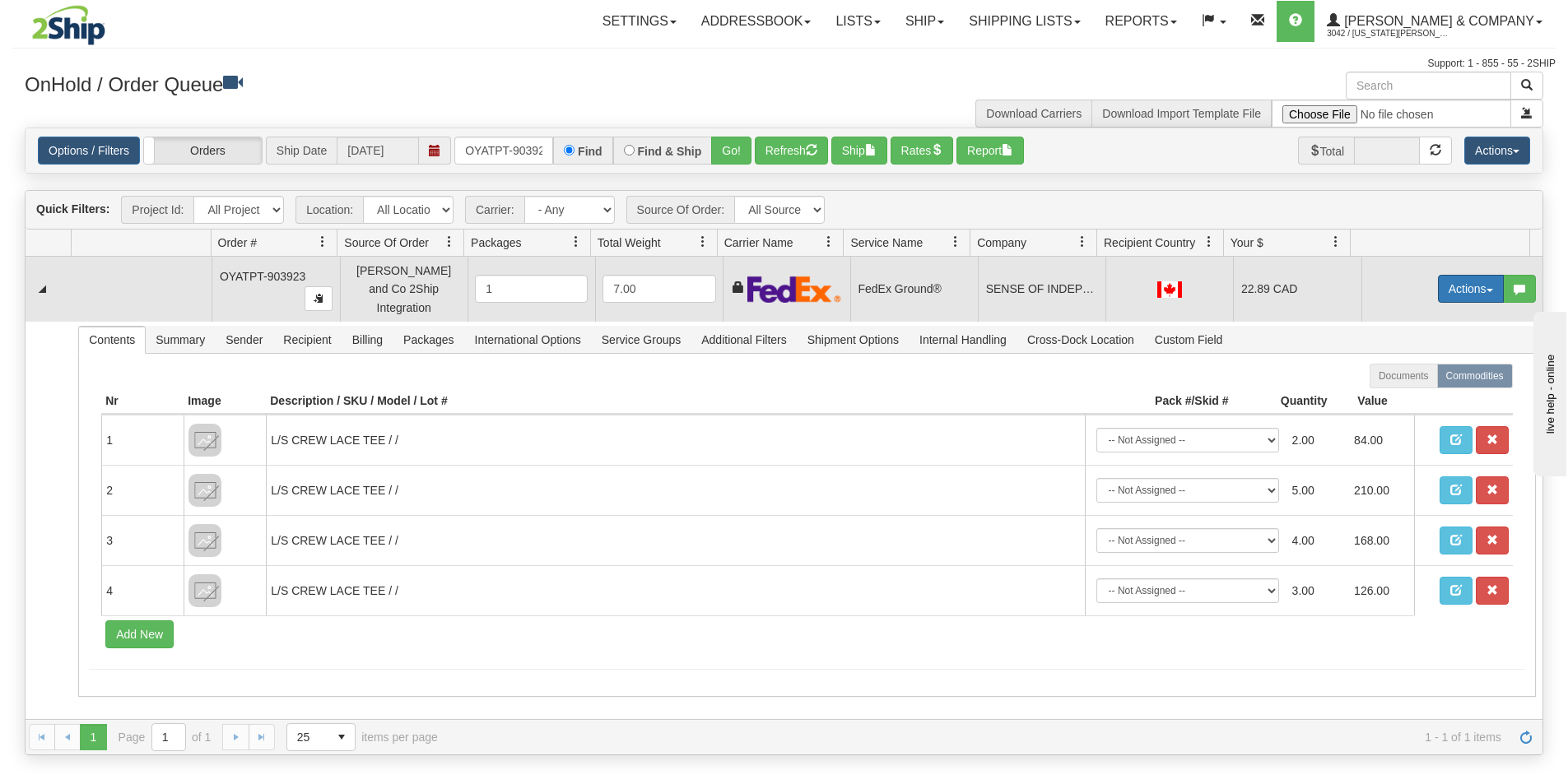
click at [1449, 279] on button "Actions" at bounding box center [1470, 289] width 66 height 28
click at [1402, 379] on span "Ship" at bounding box center [1404, 384] width 34 height 13
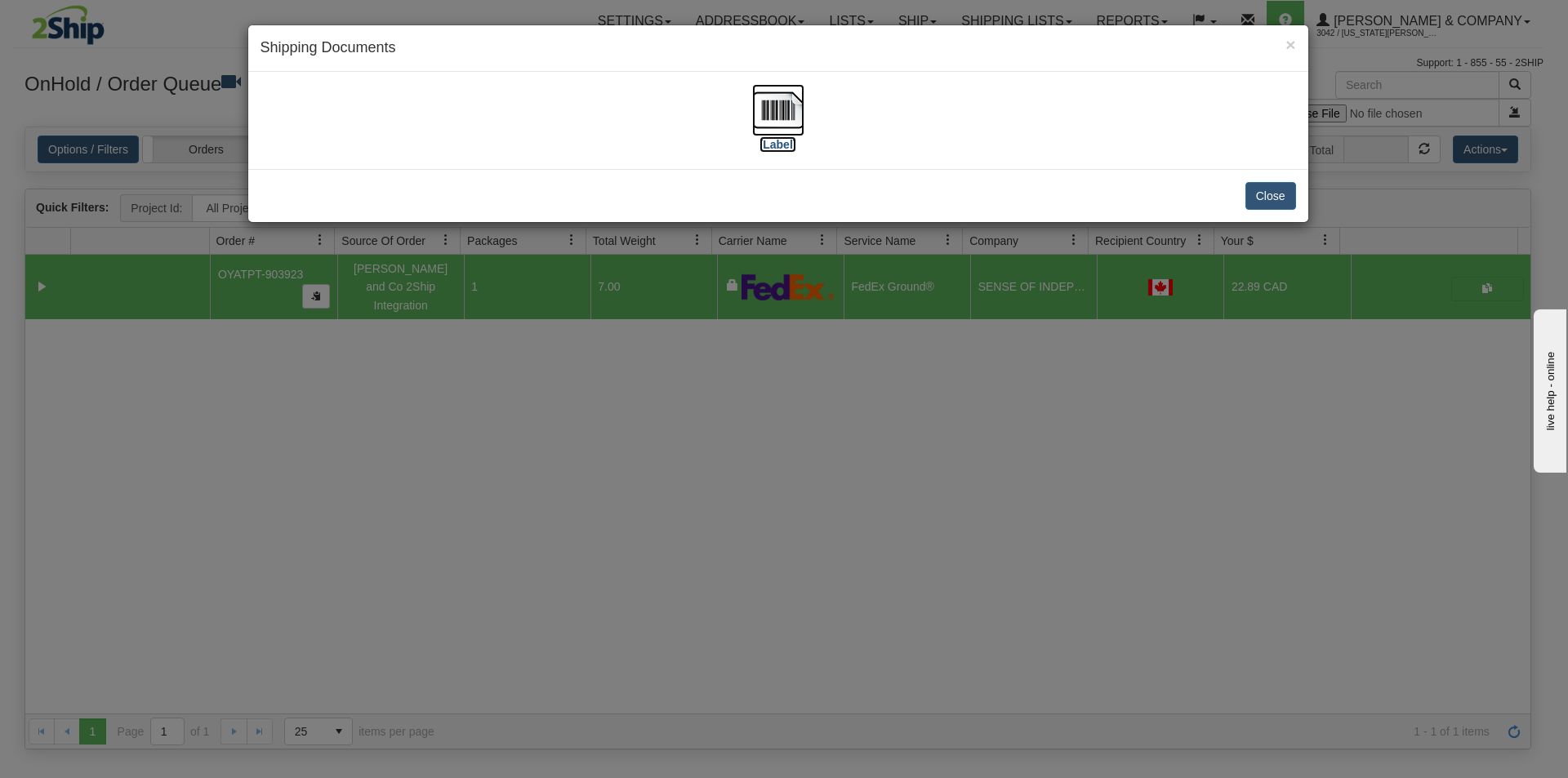
click at [766, 102] on img at bounding box center [778, 111] width 52 height 52
click at [728, 466] on div "× Shipping Documents [Label] Close" at bounding box center [784, 389] width 1568 height 778
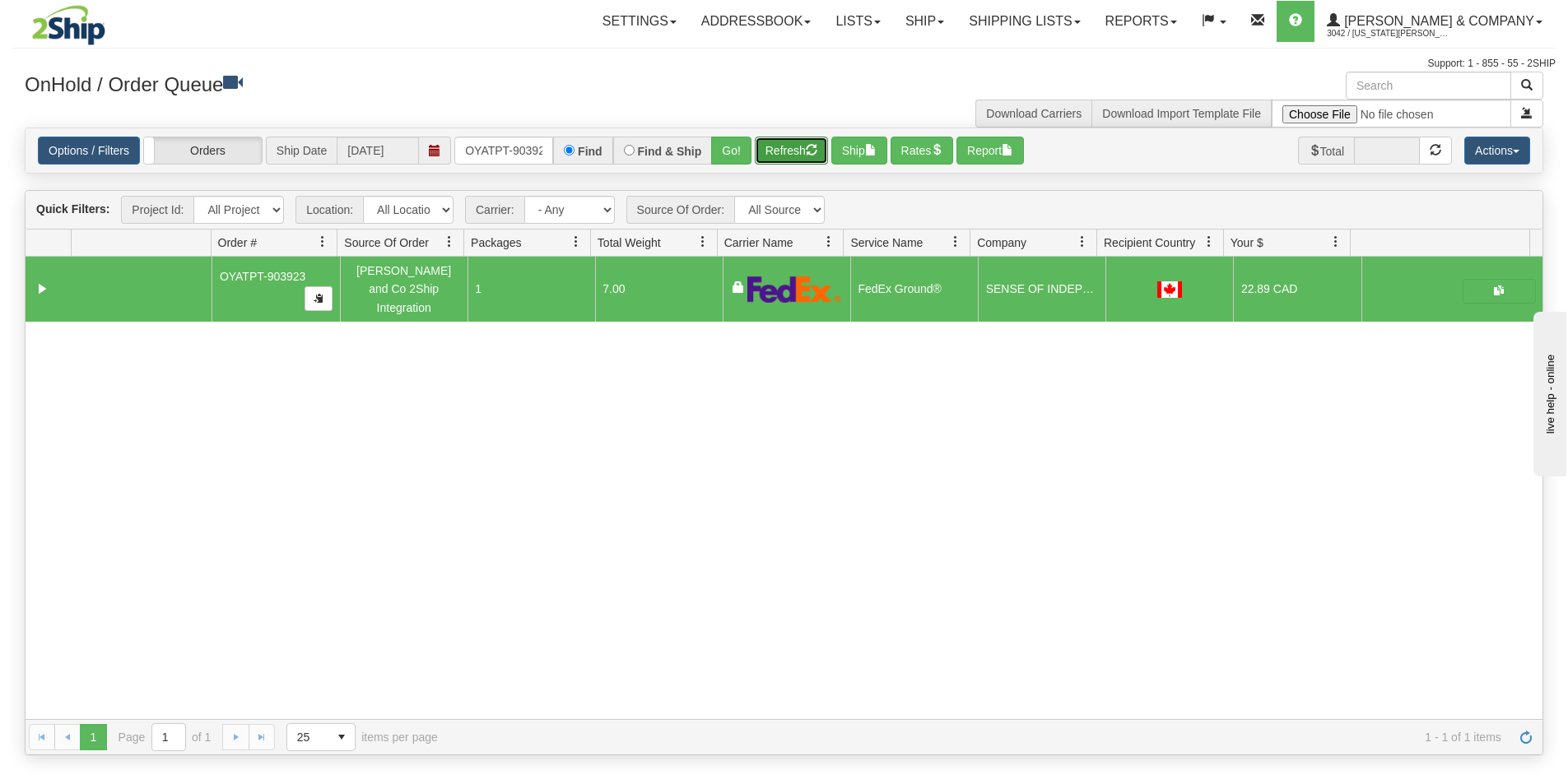
click at [796, 154] on button "Refresh" at bounding box center [791, 151] width 73 height 28
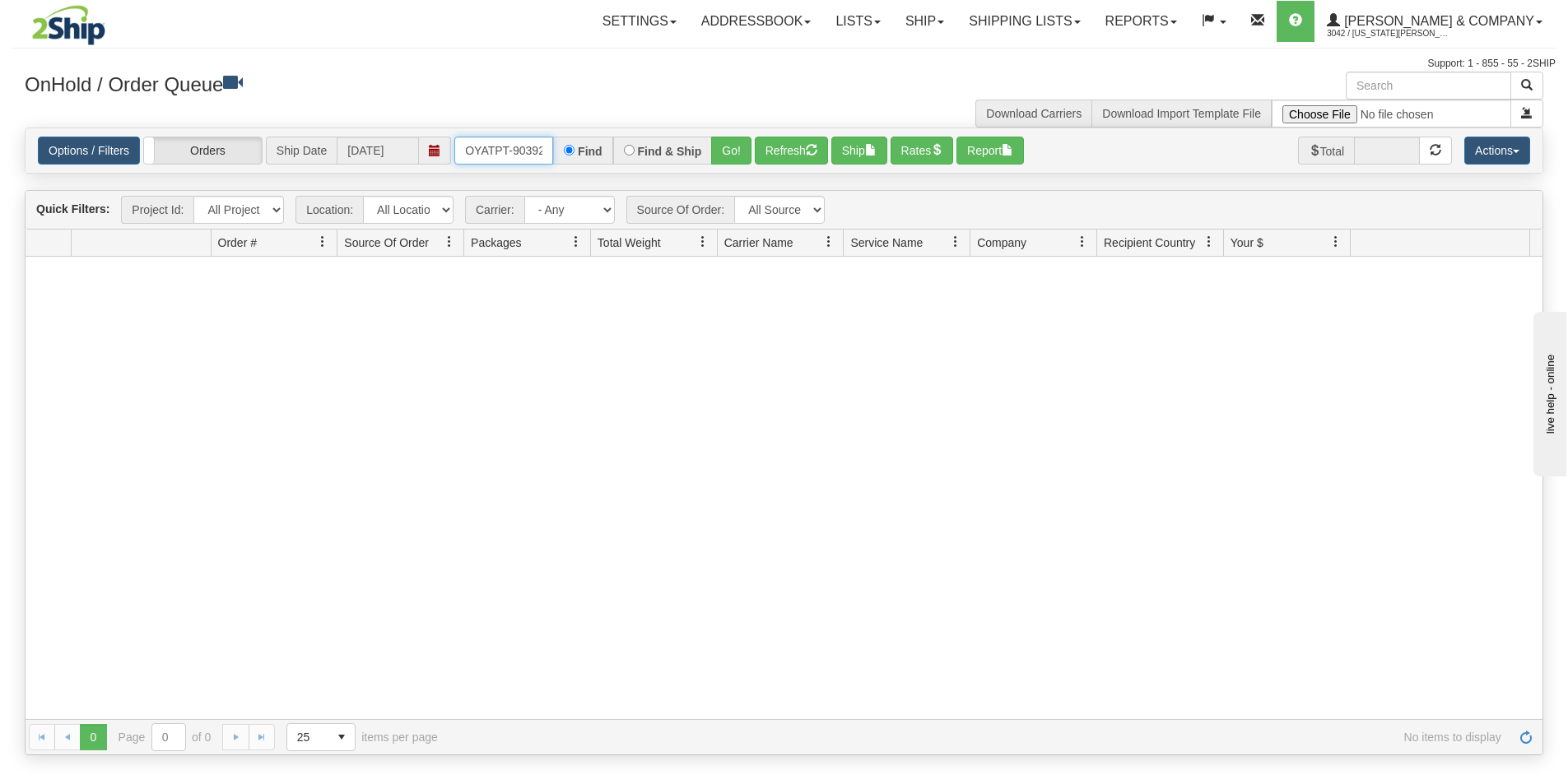
scroll to position [0, 9]
drag, startPoint x: 465, startPoint y: 152, endPoint x: 549, endPoint y: 169, distance: 85.7
click at [549, 169] on div "Options / Filters Group Shipments Orders Ship Date [DATE] OYATPT-903923 Find Fi…" at bounding box center [784, 150] width 1517 height 44
type input "OYATPT-903924"
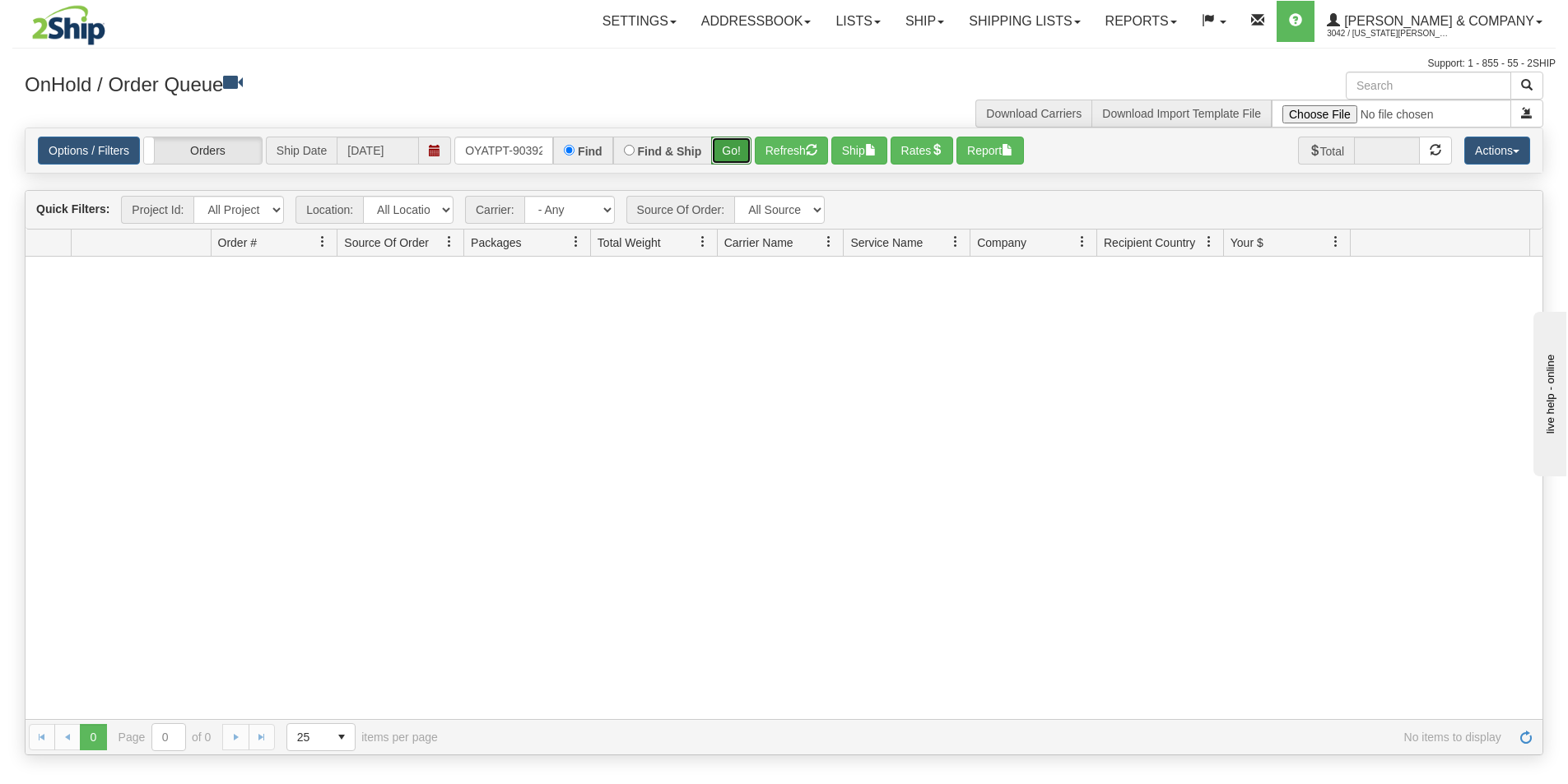
click at [726, 153] on button "Go!" at bounding box center [731, 151] width 40 height 28
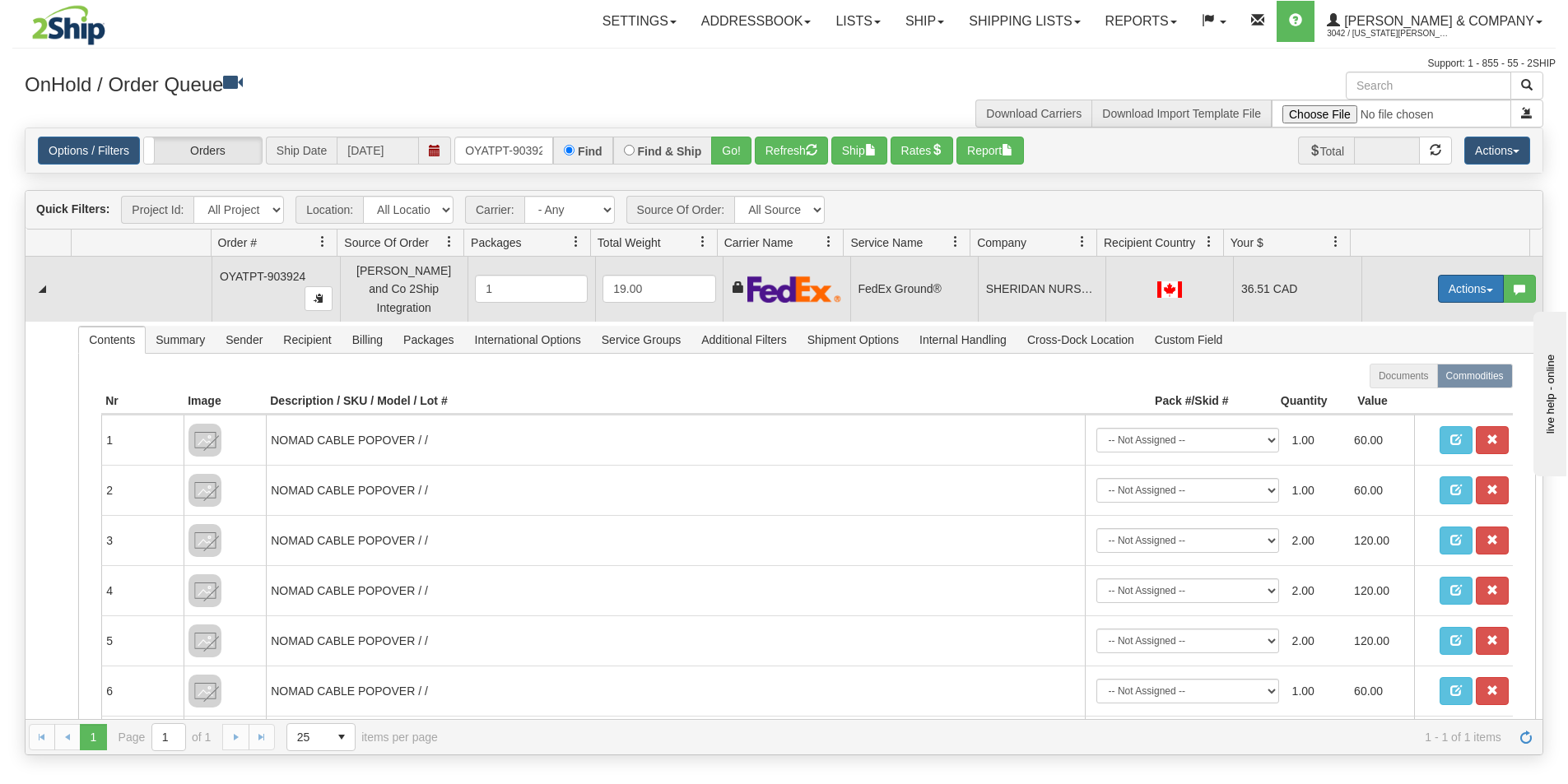
click at [1448, 282] on button "Actions" at bounding box center [1470, 289] width 66 height 28
click at [1404, 379] on span "Ship" at bounding box center [1404, 384] width 34 height 13
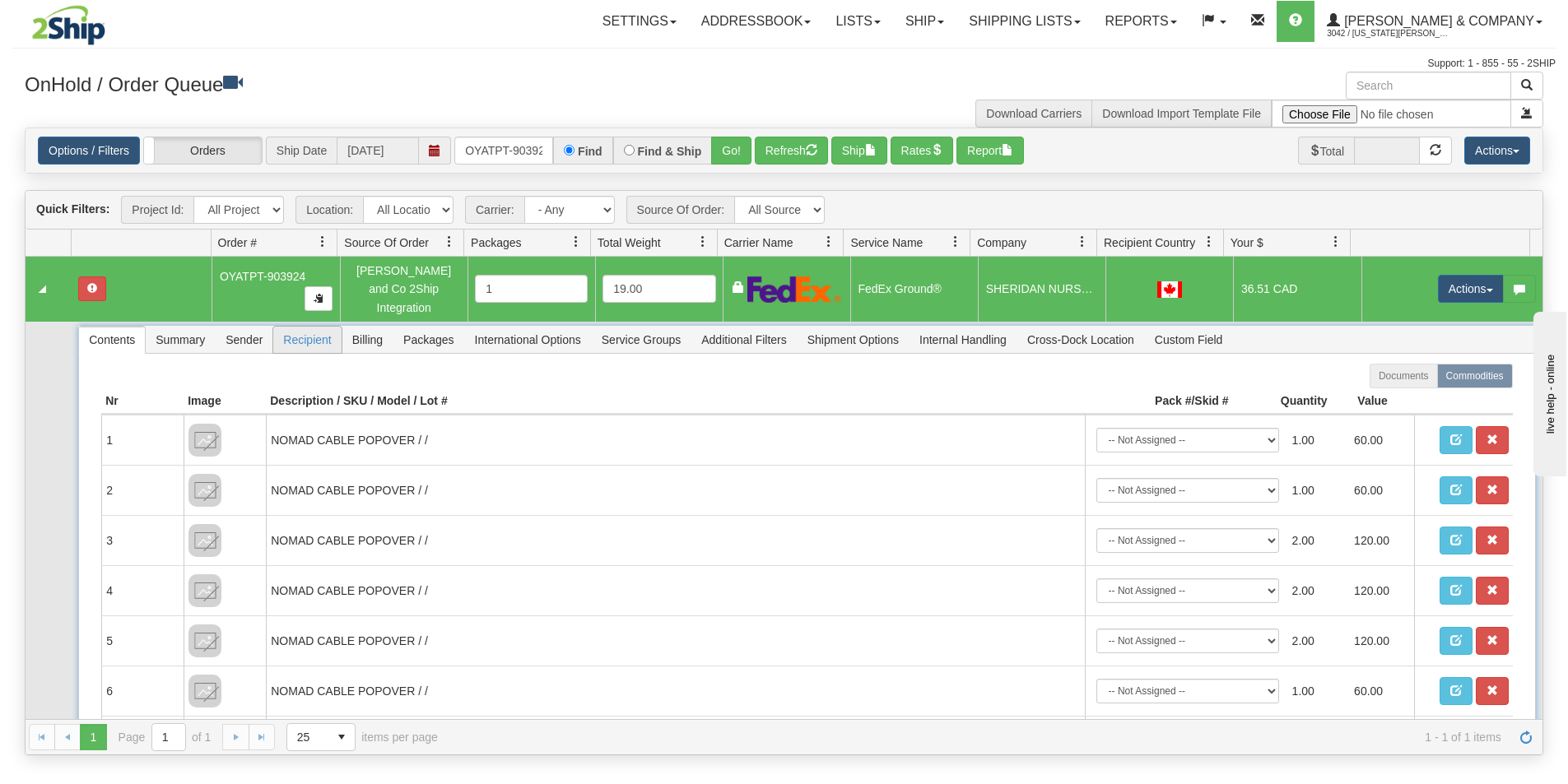
click at [333, 328] on span "Recipient" at bounding box center [307, 340] width 68 height 26
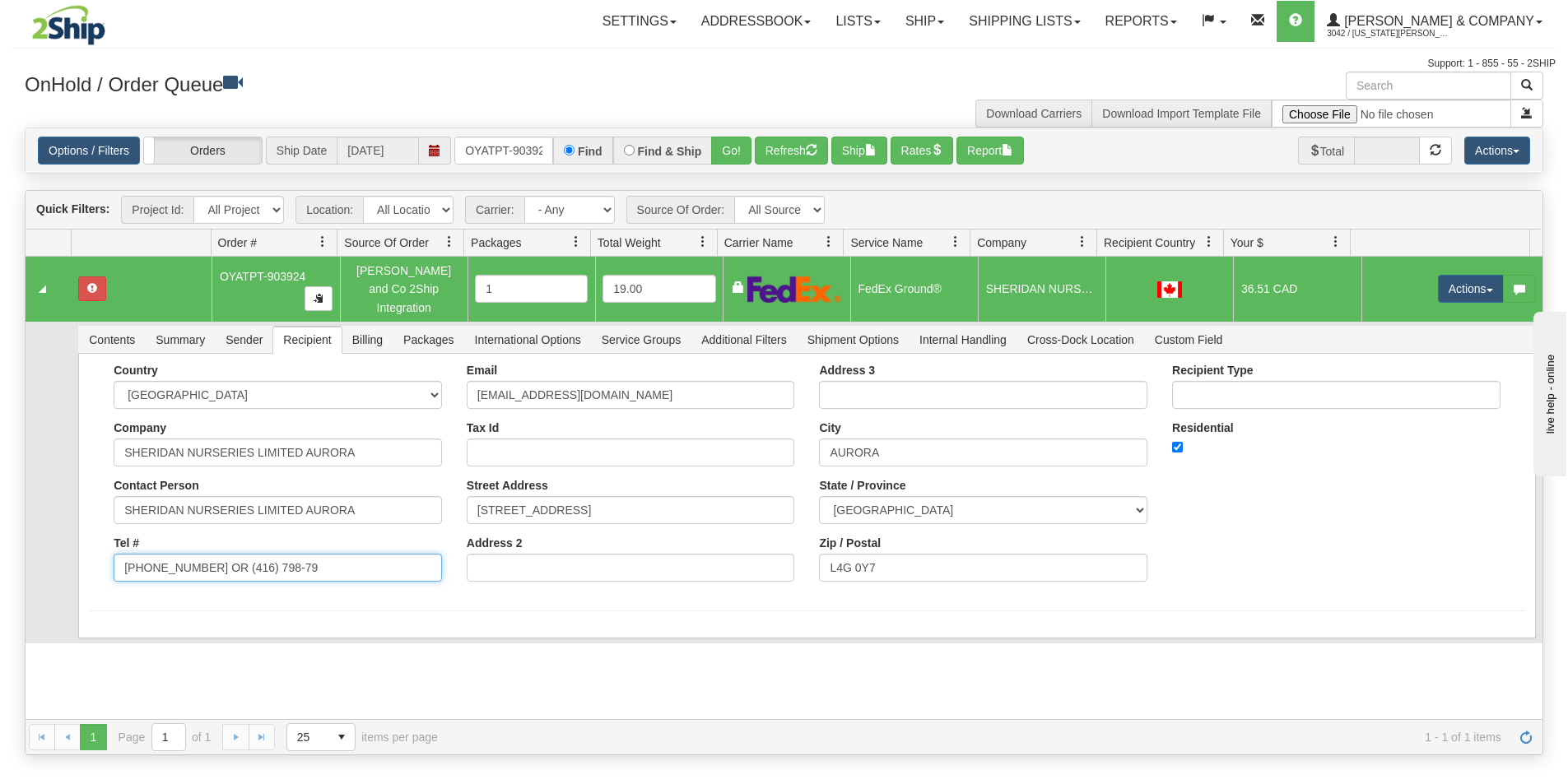
drag, startPoint x: 204, startPoint y: 555, endPoint x: 364, endPoint y: 573, distance: 161.0
click at [364, 573] on div "Country [GEOGRAPHIC_DATA] [GEOGRAPHIC_DATA] [GEOGRAPHIC_DATA] [GEOGRAPHIC_DATA]…" at bounding box center [277, 479] width 354 height 230
type input "[PHONE_NUMBER]"
click at [330, 596] on form "Country [GEOGRAPHIC_DATA] [GEOGRAPHIC_DATA] [GEOGRAPHIC_DATA] [GEOGRAPHIC_DATA]…" at bounding box center [807, 487] width 1436 height 248
click at [106, 635] on button "Save" at bounding box center [113, 641] width 48 height 28
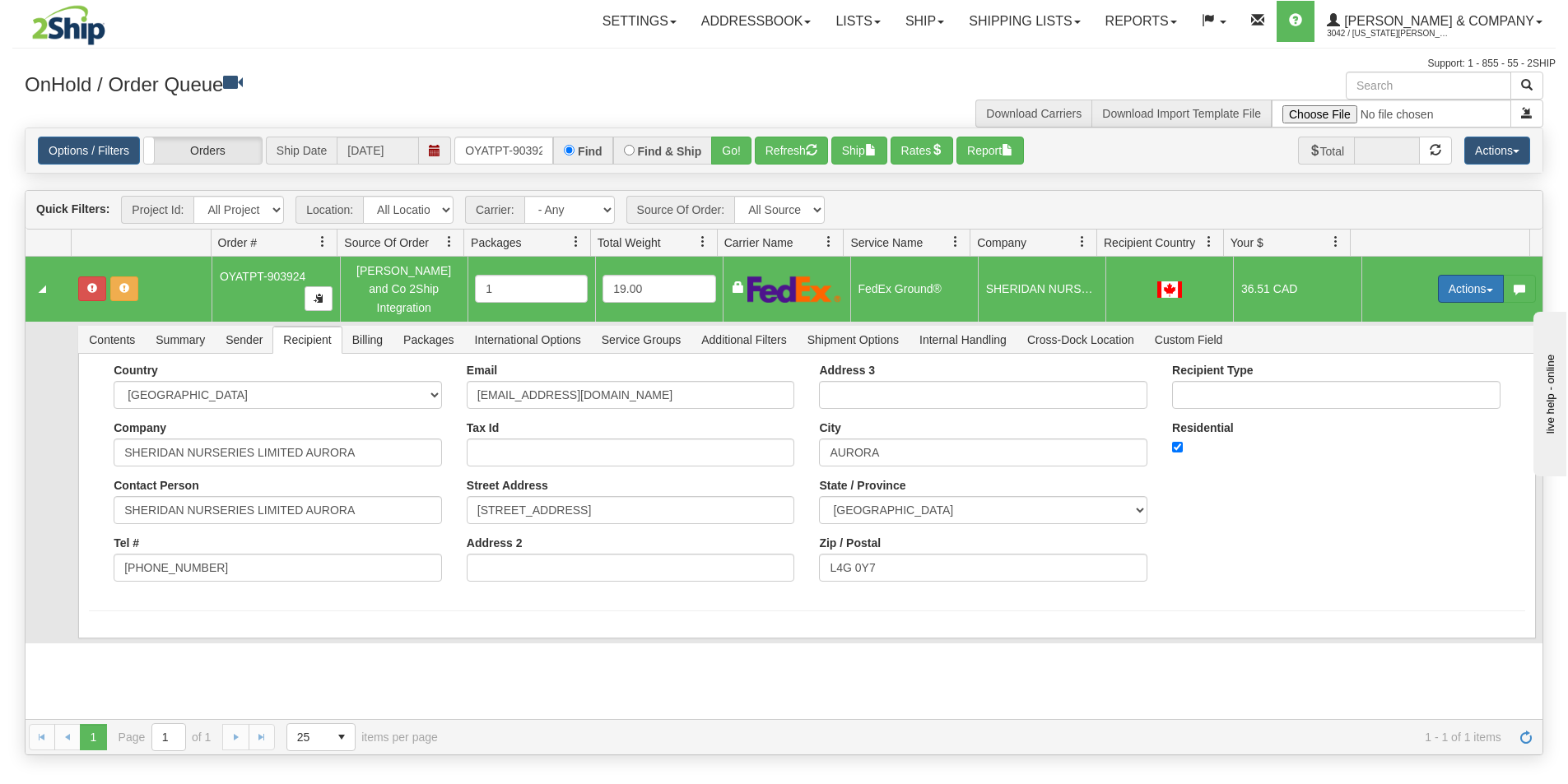
click at [1443, 287] on button "Actions" at bounding box center [1470, 289] width 66 height 28
click at [1450, 282] on button "Actions" at bounding box center [1470, 289] width 66 height 28
click at [1402, 378] on span "Ship" at bounding box center [1404, 384] width 34 height 13
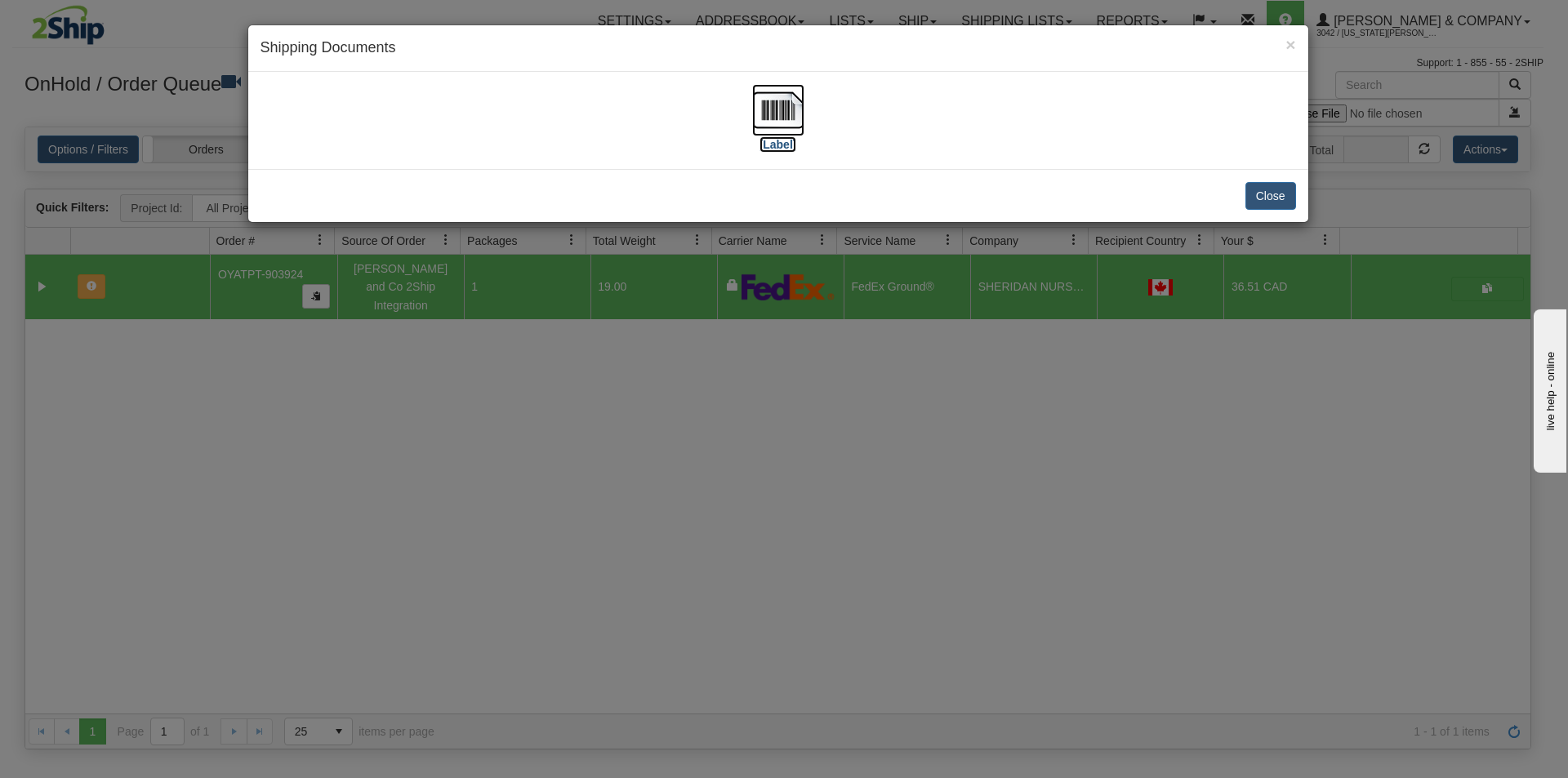
click at [783, 108] on img at bounding box center [778, 111] width 52 height 52
click at [750, 452] on div "× Shipping Documents [Label] Close" at bounding box center [784, 389] width 1568 height 778
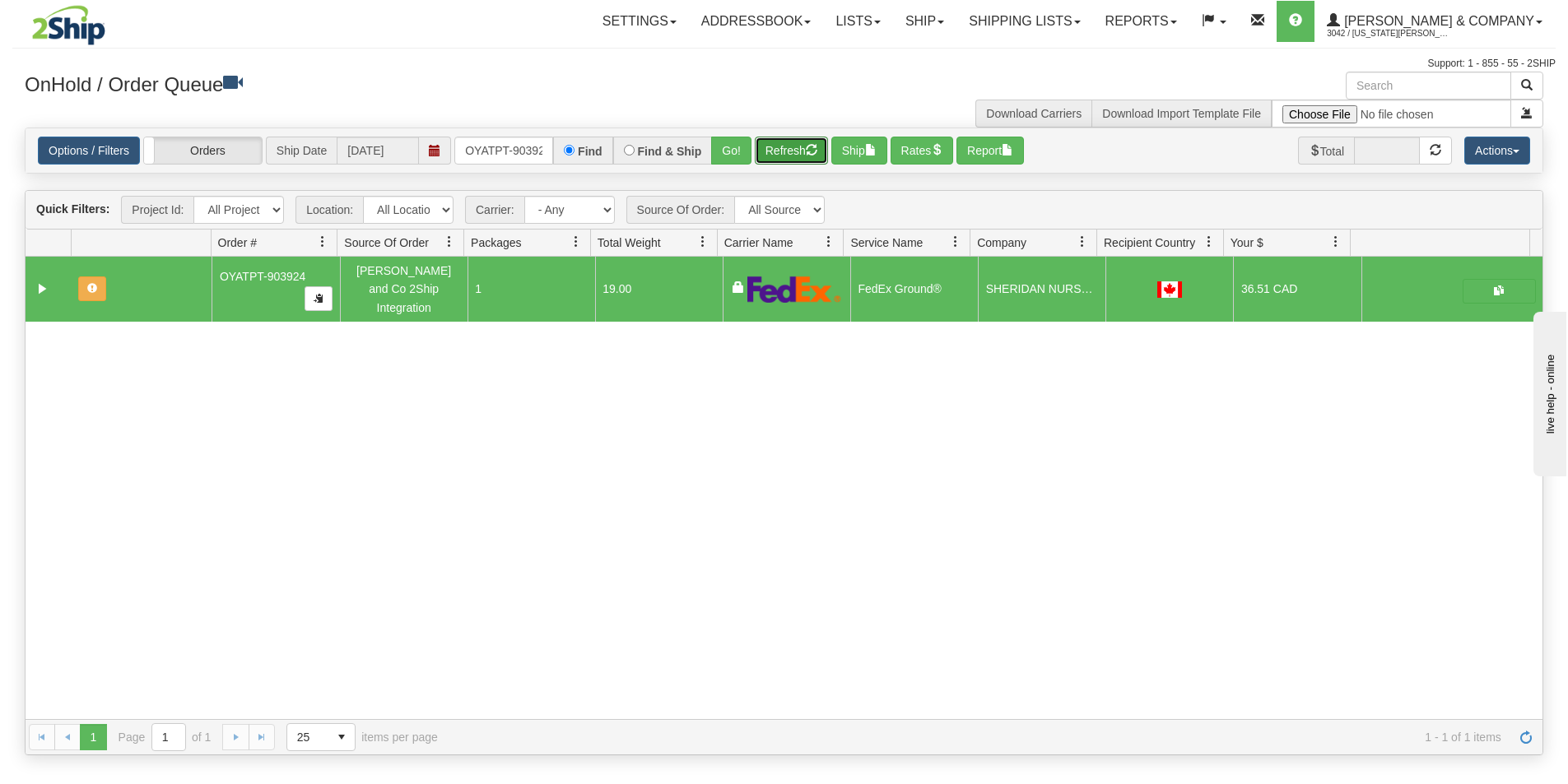
click at [785, 145] on button "Refresh" at bounding box center [791, 151] width 73 height 28
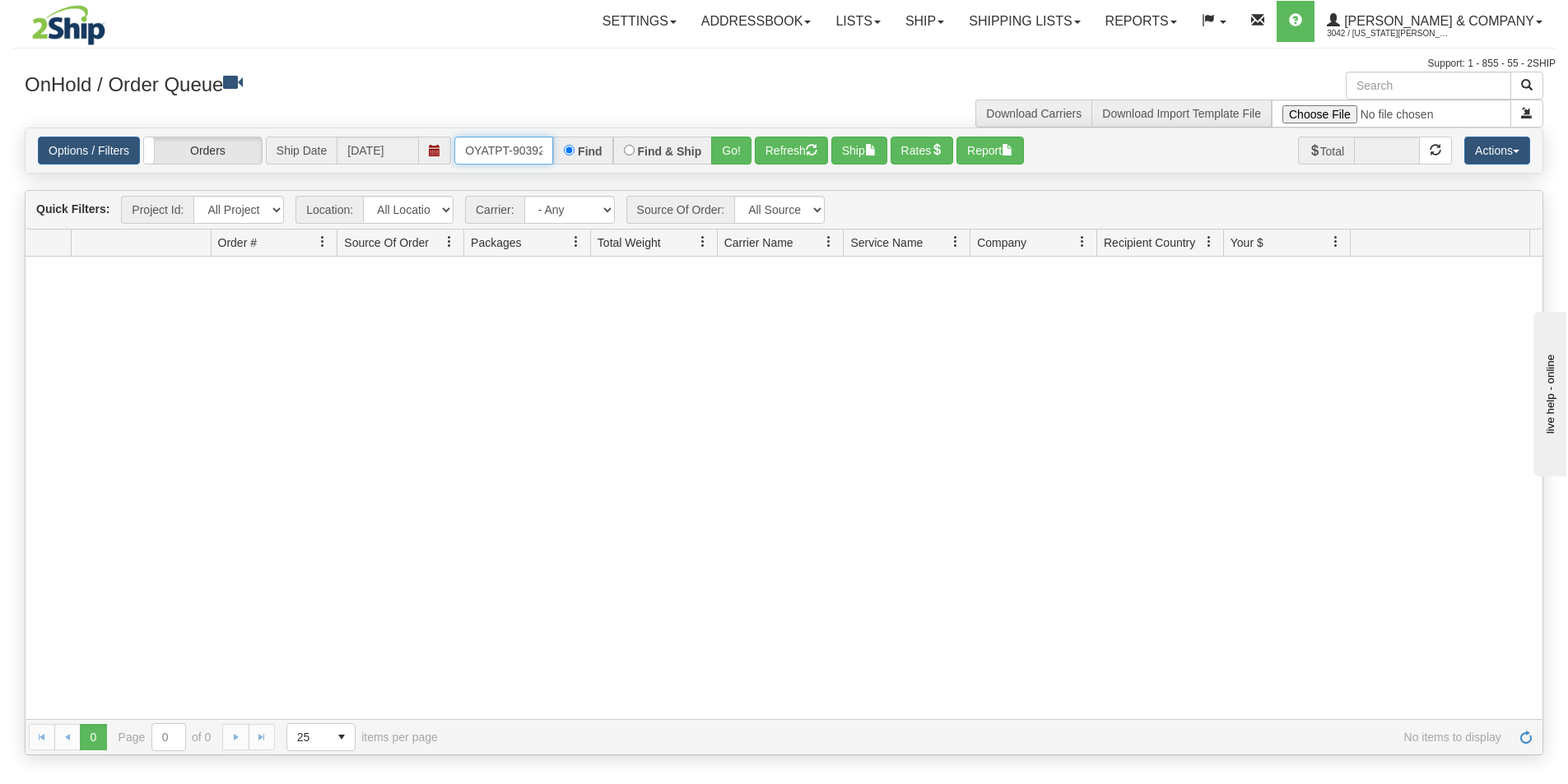
scroll to position [0, 9]
drag, startPoint x: 465, startPoint y: 152, endPoint x: 564, endPoint y: 175, distance: 101.6
click at [564, 175] on div "Is equal to Is not equal to Contains Does not contains CAD USD EUR ZAR [PERSON_…" at bounding box center [784, 440] width 1544 height 627
type input "OYATPT-903927"
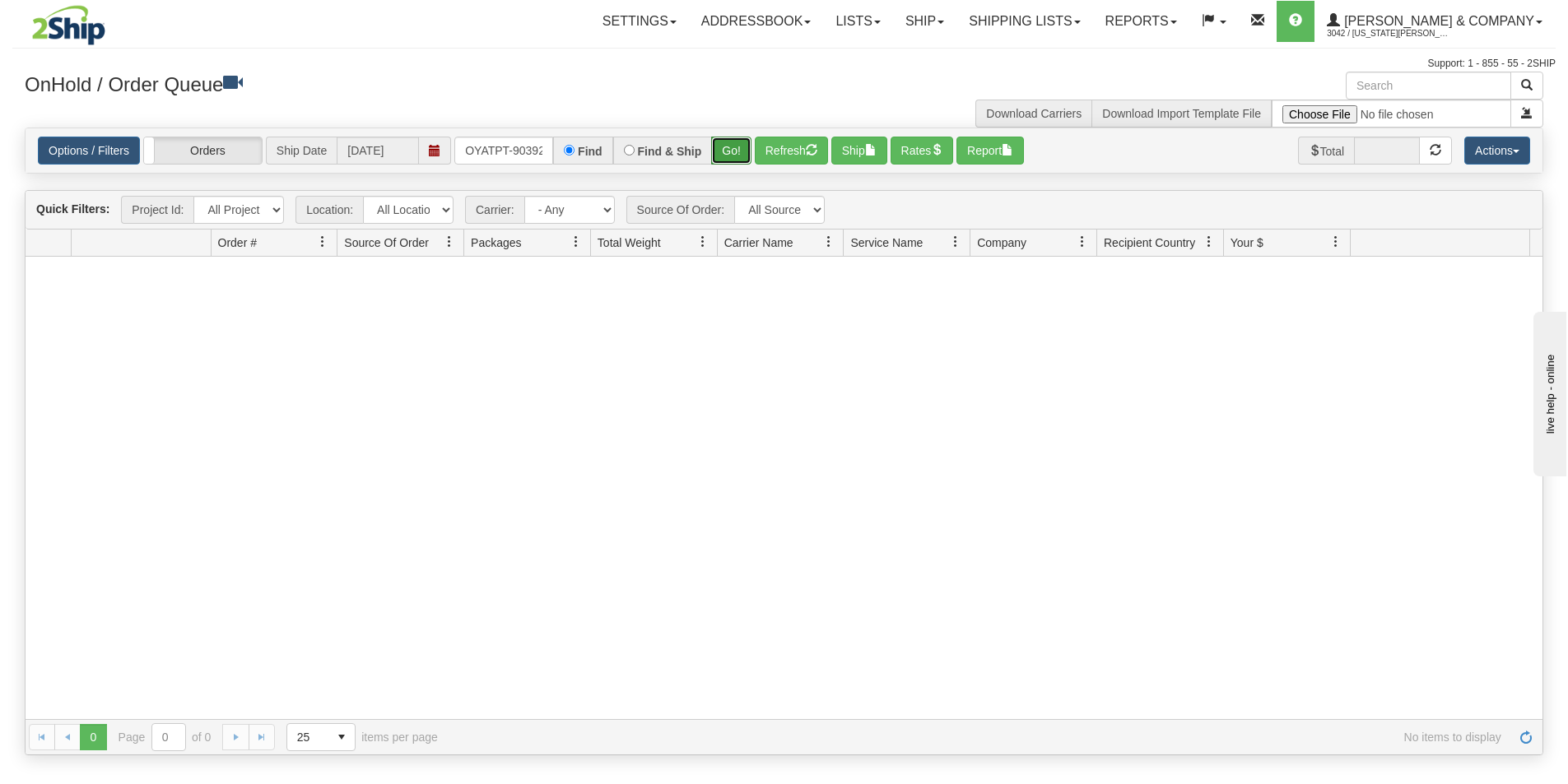
click at [715, 152] on button "Go!" at bounding box center [731, 151] width 40 height 28
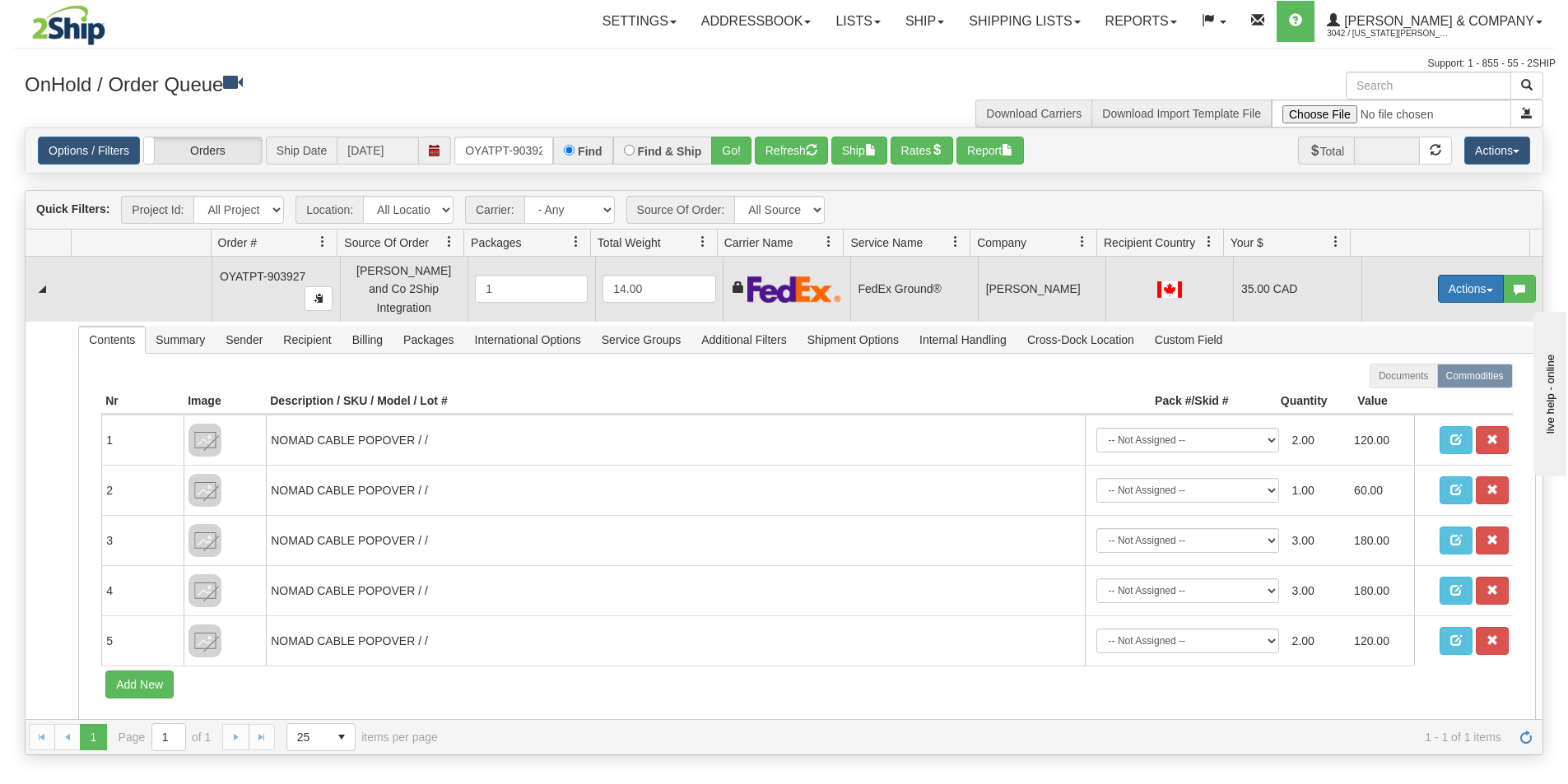
click at [1442, 287] on button "Actions" at bounding box center [1470, 289] width 66 height 28
click at [1406, 379] on span "Ship" at bounding box center [1404, 384] width 34 height 13
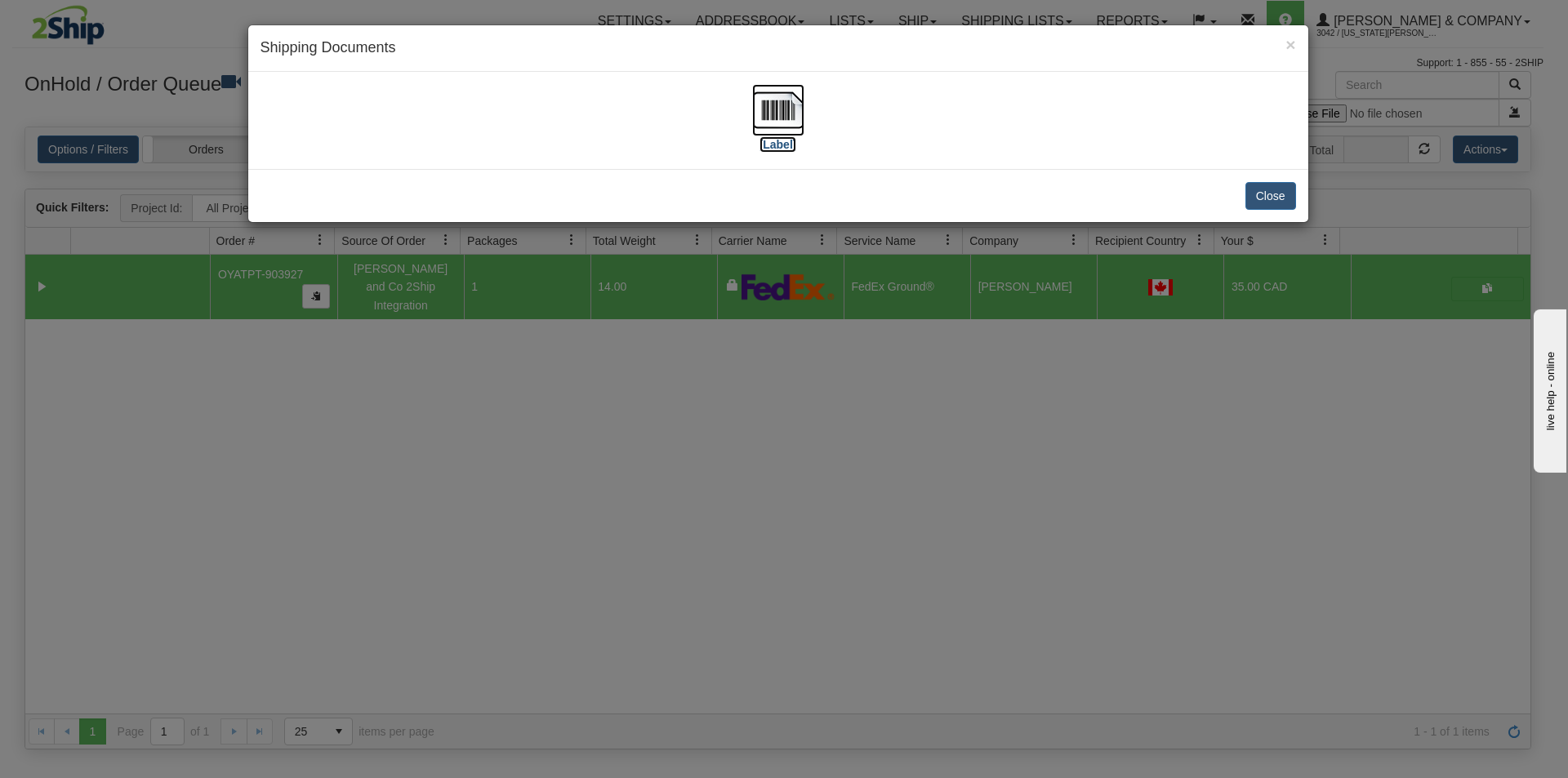
click at [789, 111] on img at bounding box center [778, 111] width 52 height 52
click at [755, 560] on div "× Shipping Documents [Label] Close" at bounding box center [784, 389] width 1568 height 778
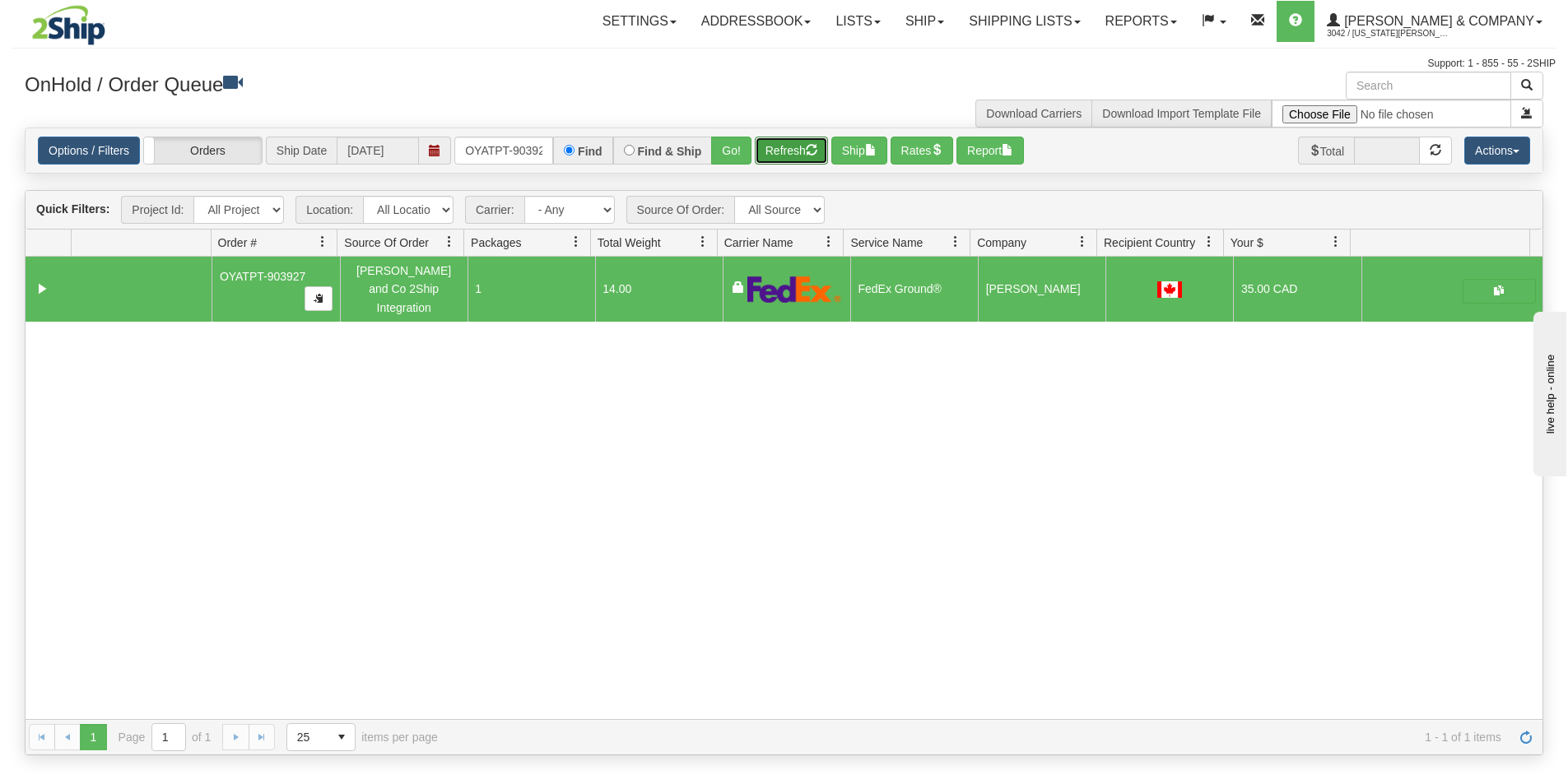
click at [800, 158] on button "Refresh" at bounding box center [791, 151] width 73 height 28
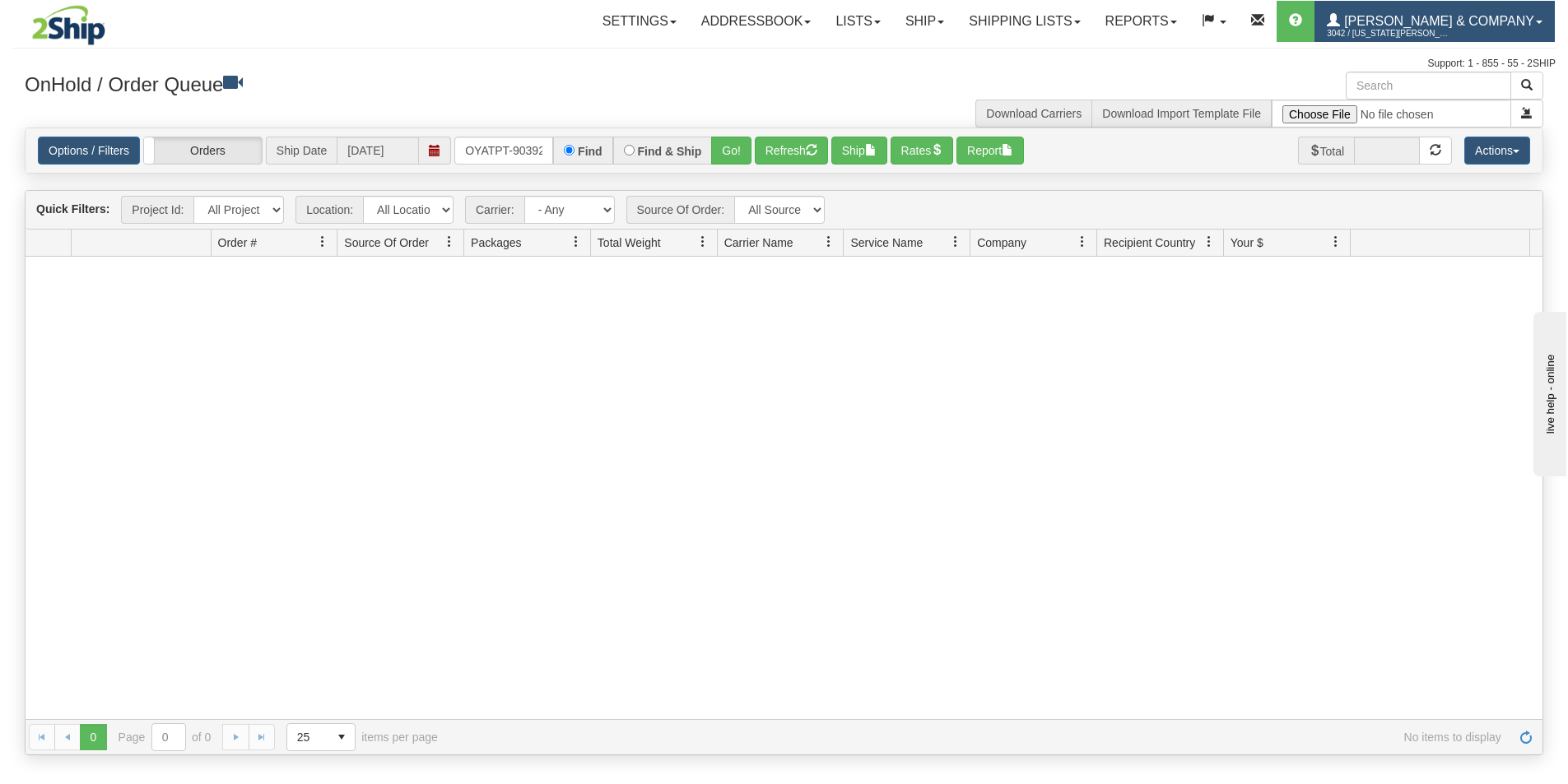
click at [1431, 28] on span "3042 / [US_STATE][PERSON_NAME]" at bounding box center [1389, 33] width 123 height 17
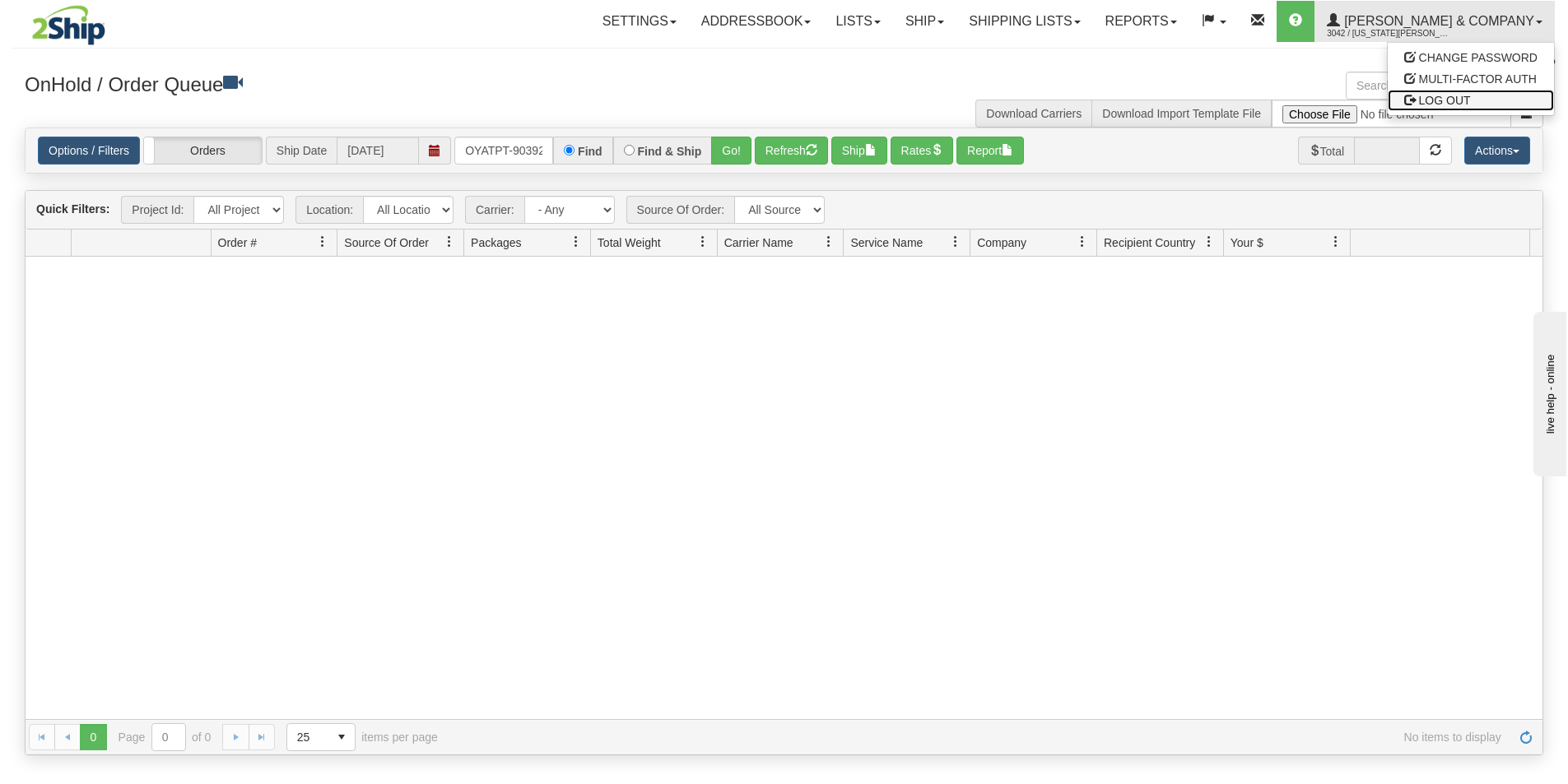
click at [1441, 104] on span "LOG OUT" at bounding box center [1445, 100] width 52 height 13
